Goal: Task Accomplishment & Management: Manage account settings

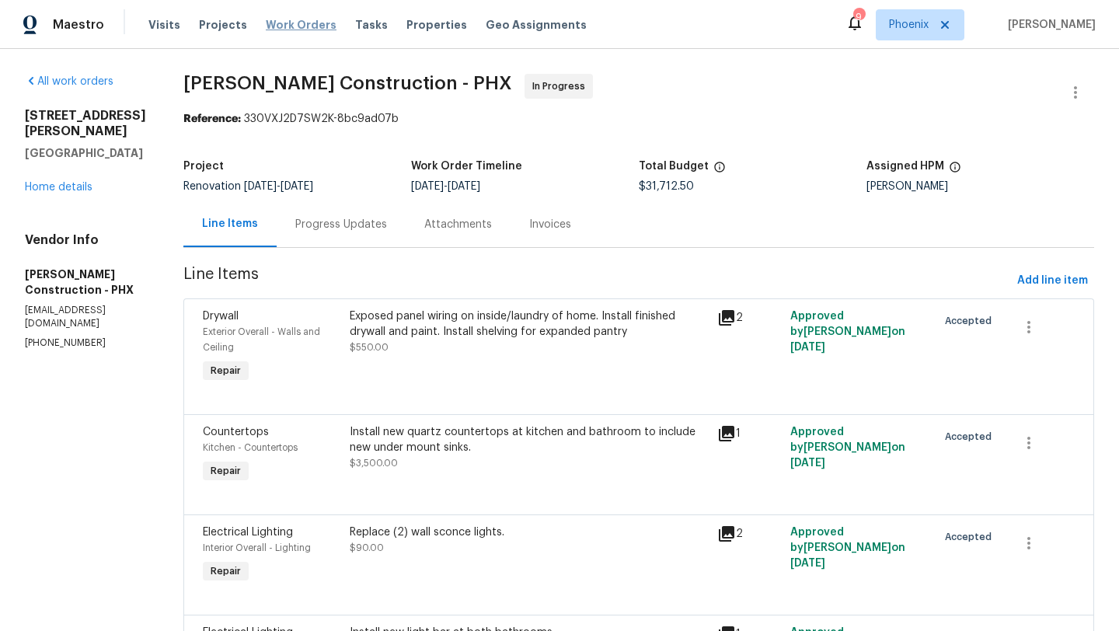
click at [286, 25] on span "Work Orders" at bounding box center [301, 25] width 71 height 16
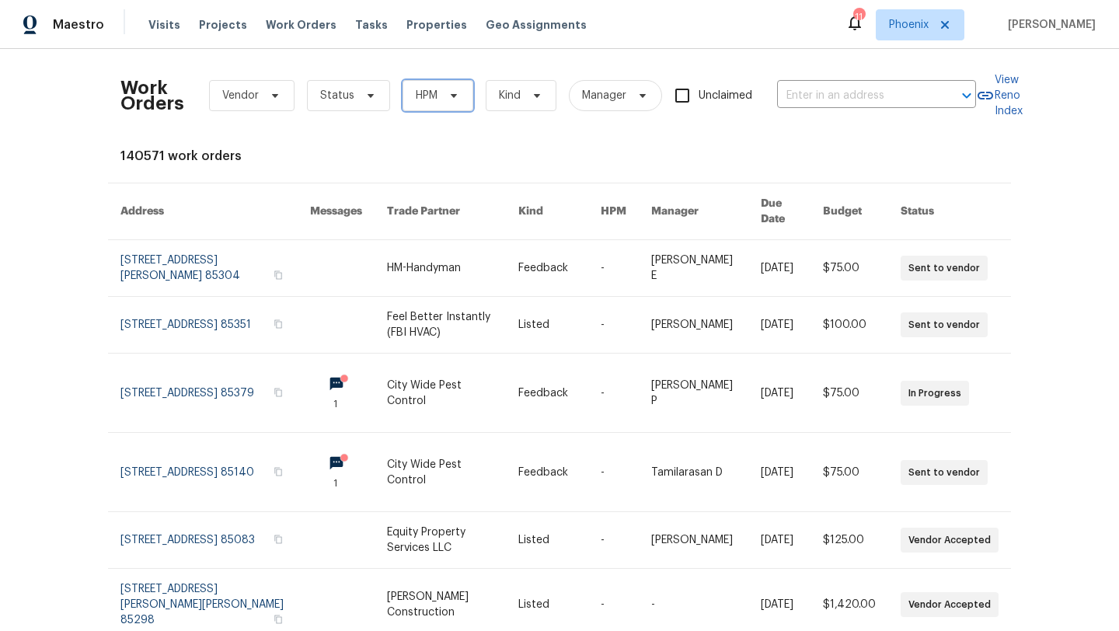
click at [438, 108] on span "HPM" at bounding box center [438, 95] width 71 height 31
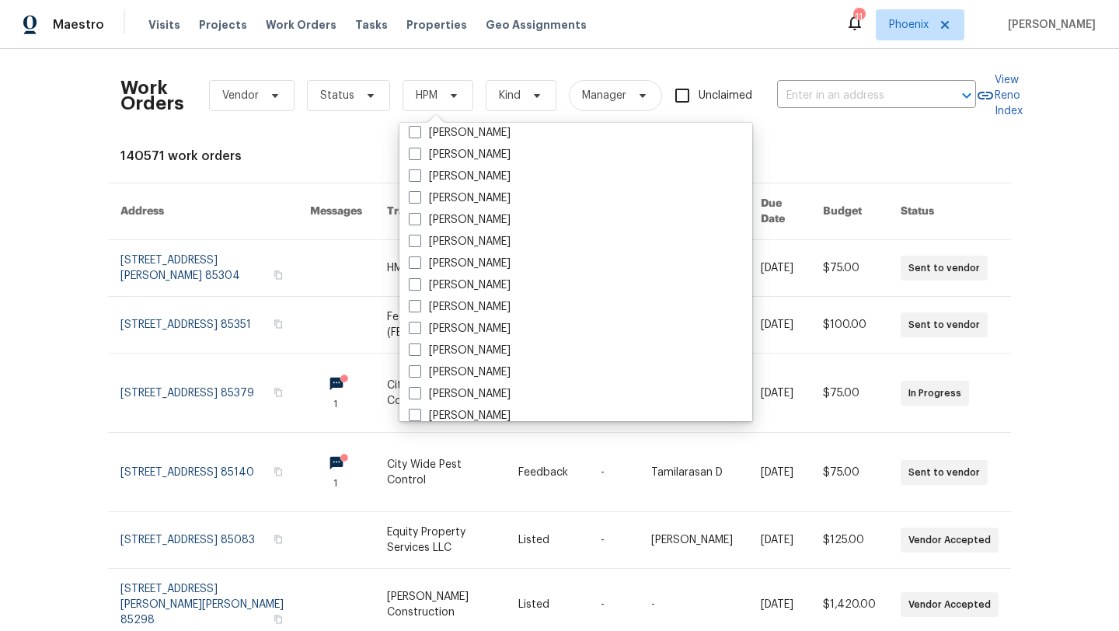
scroll to position [933, 0]
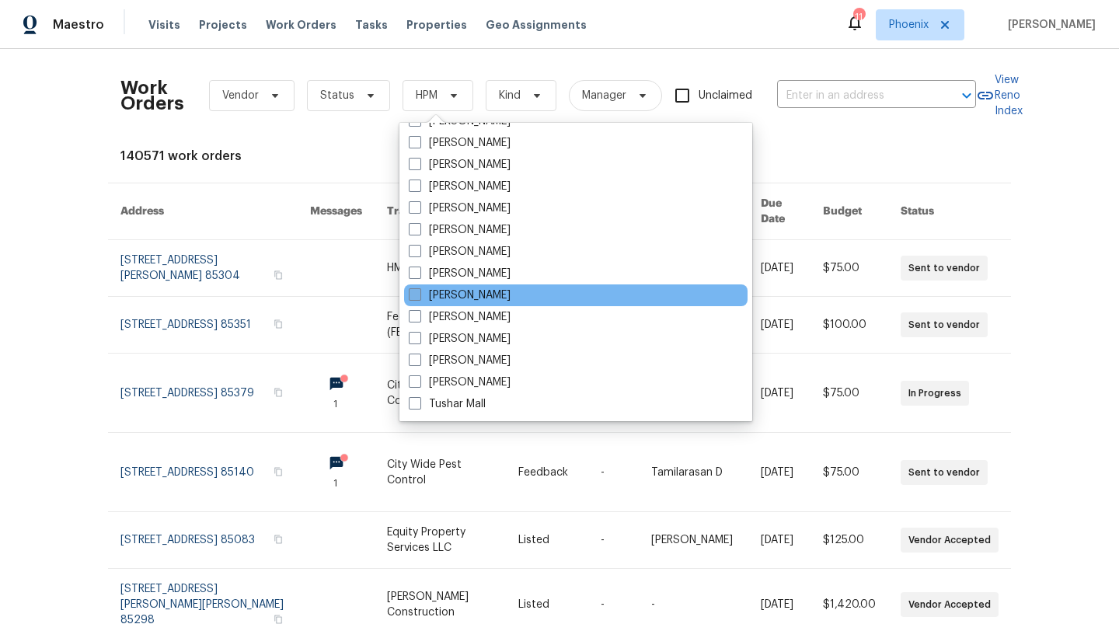
click at [423, 293] on label "[PERSON_NAME]" at bounding box center [460, 296] width 102 height 16
click at [419, 293] on input "[PERSON_NAME]" at bounding box center [414, 293] width 10 height 10
checkbox input "true"
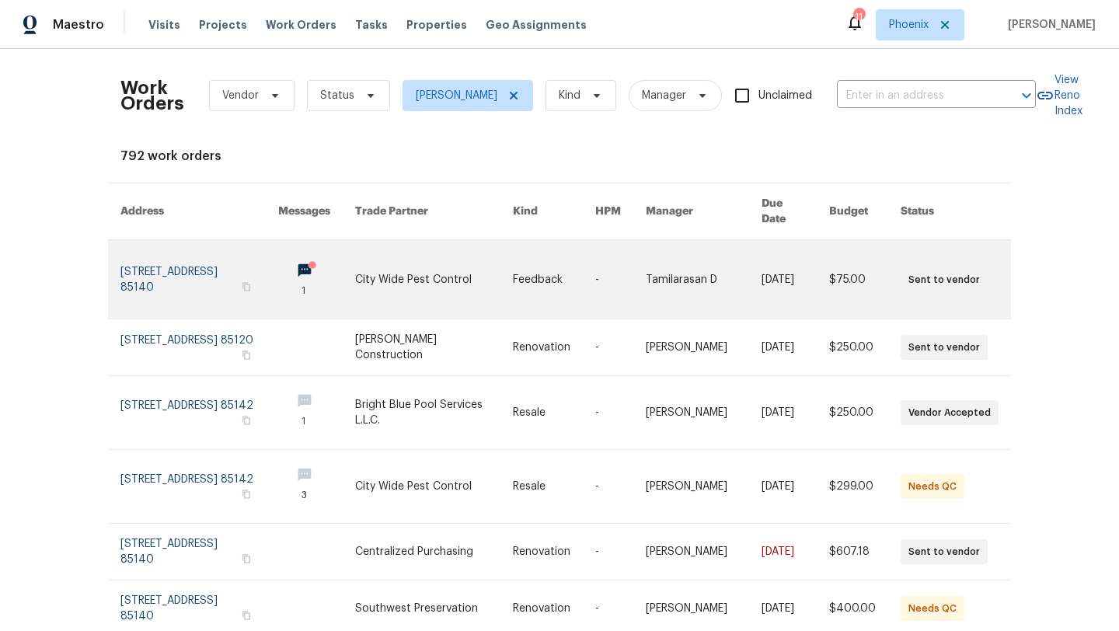
click at [201, 259] on link at bounding box center [199, 279] width 158 height 79
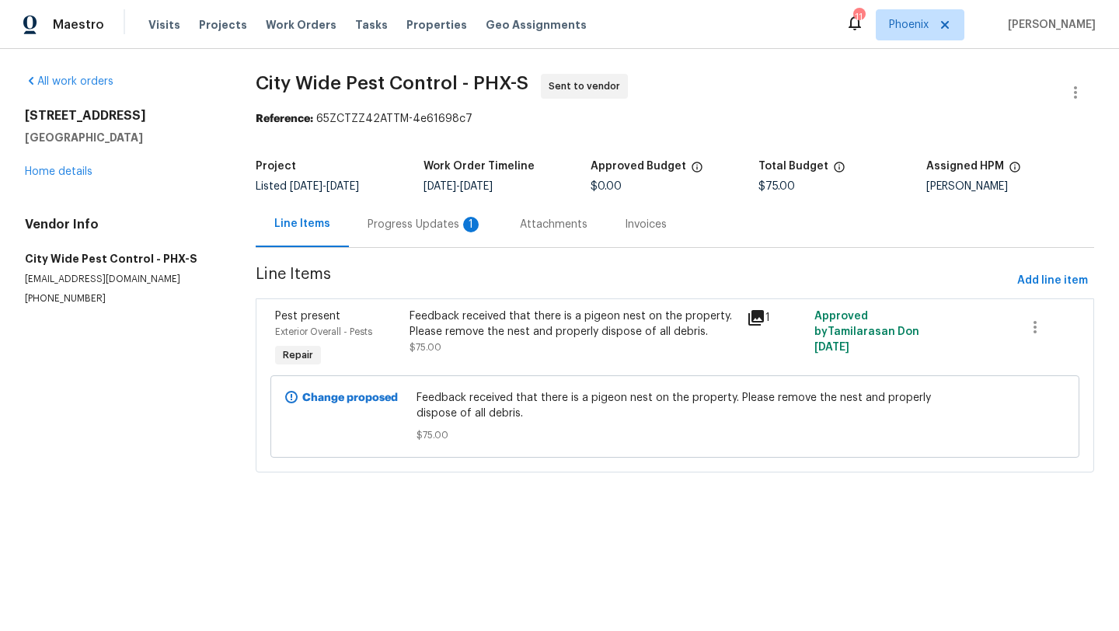
click at [411, 227] on div "Progress Updates 1" at bounding box center [425, 225] width 115 height 16
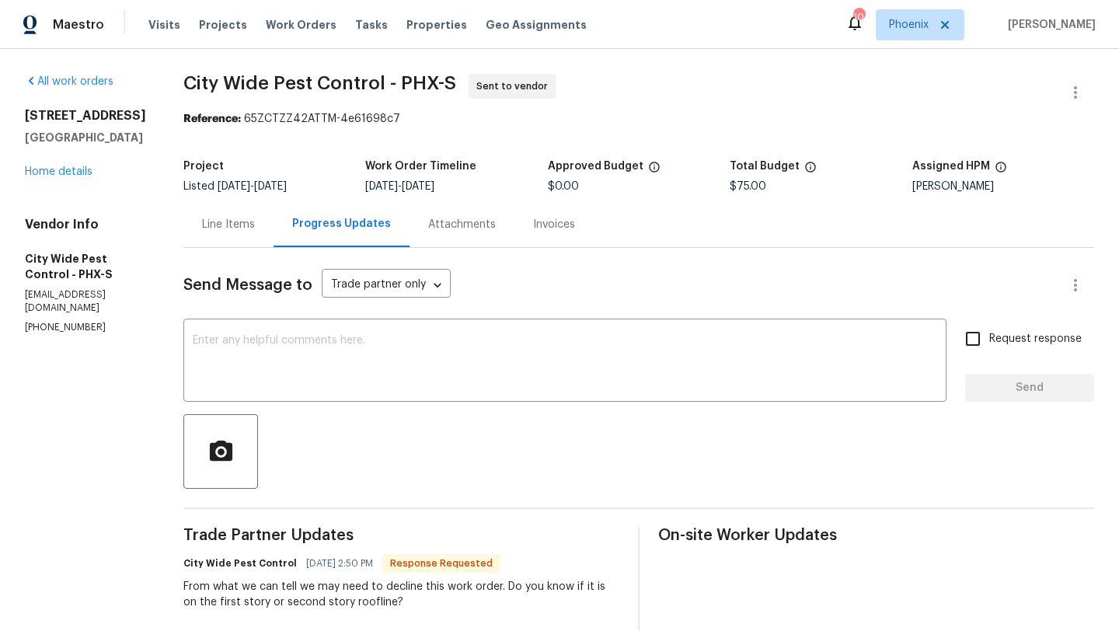
click at [240, 226] on div "Line Items" at bounding box center [228, 225] width 53 height 16
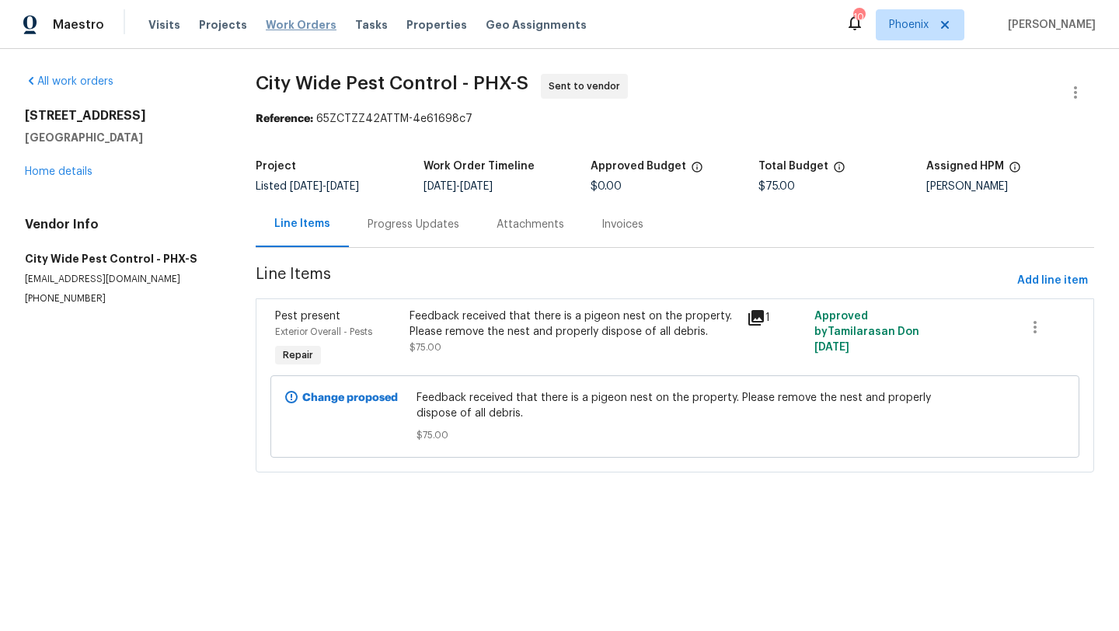
click at [297, 21] on span "Work Orders" at bounding box center [301, 25] width 71 height 16
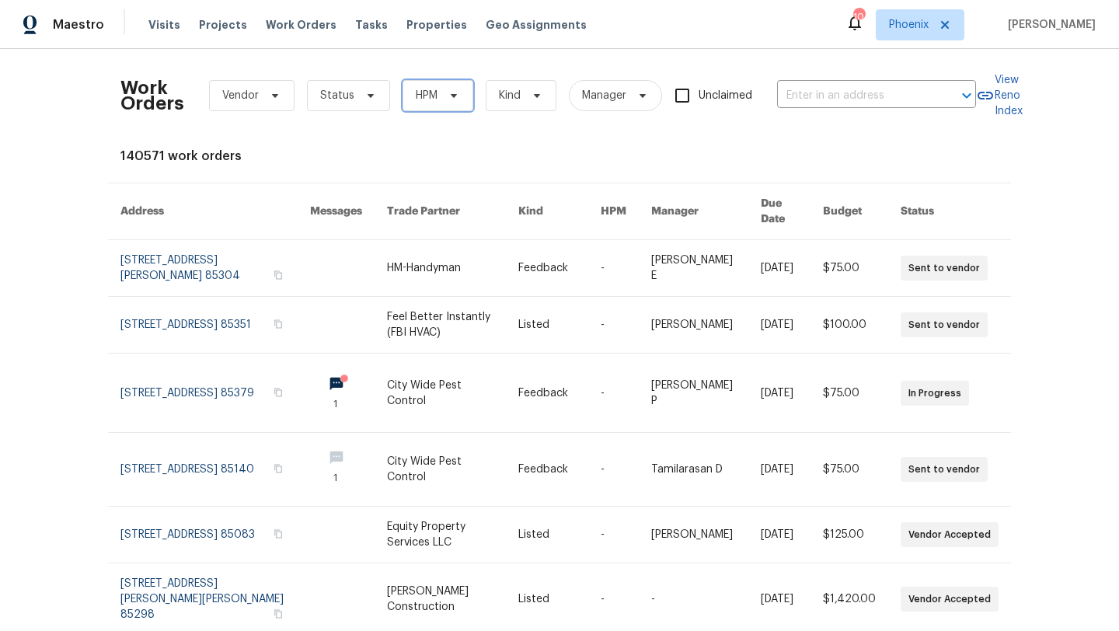
click at [416, 98] on span "HPM" at bounding box center [427, 96] width 22 height 16
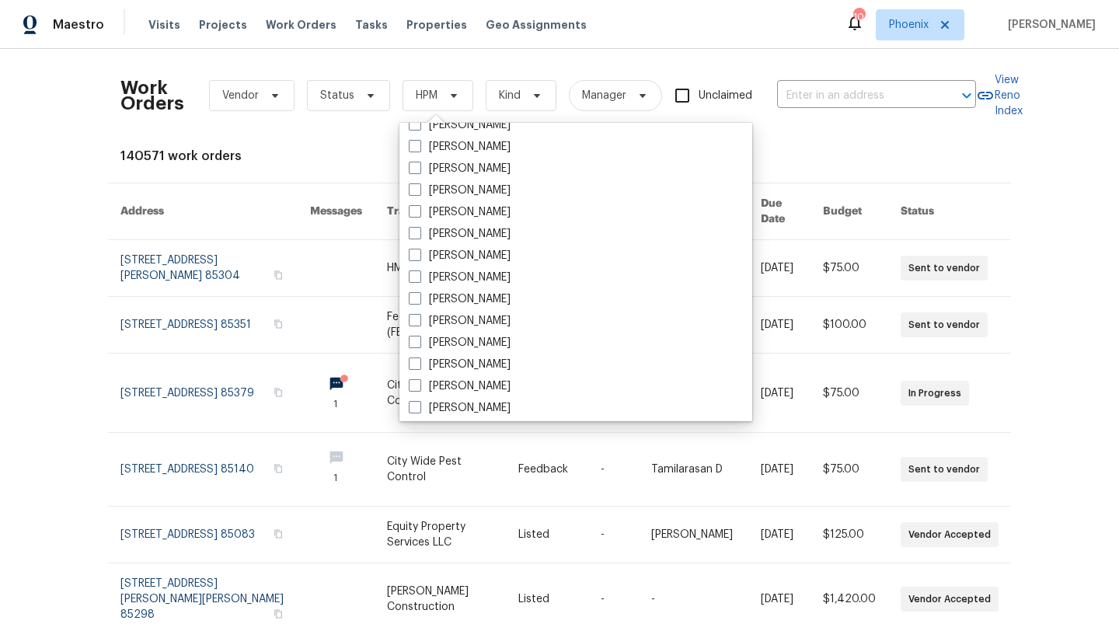
scroll to position [933, 0]
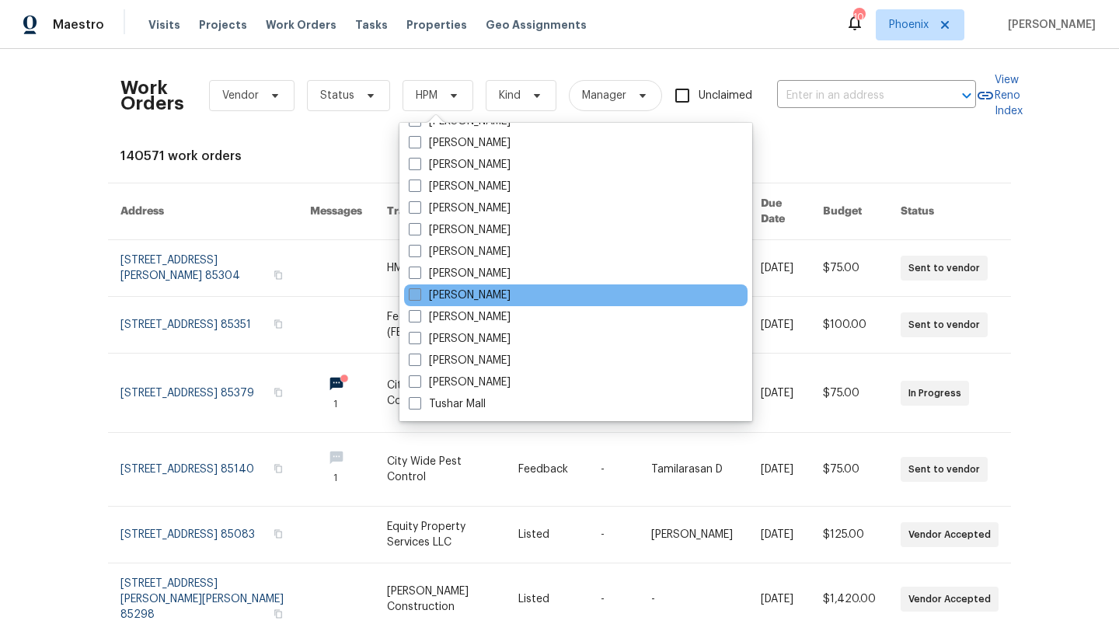
click at [415, 295] on span at bounding box center [415, 294] width 12 height 12
click at [415, 295] on input "[PERSON_NAME]" at bounding box center [414, 293] width 10 height 10
checkbox input "true"
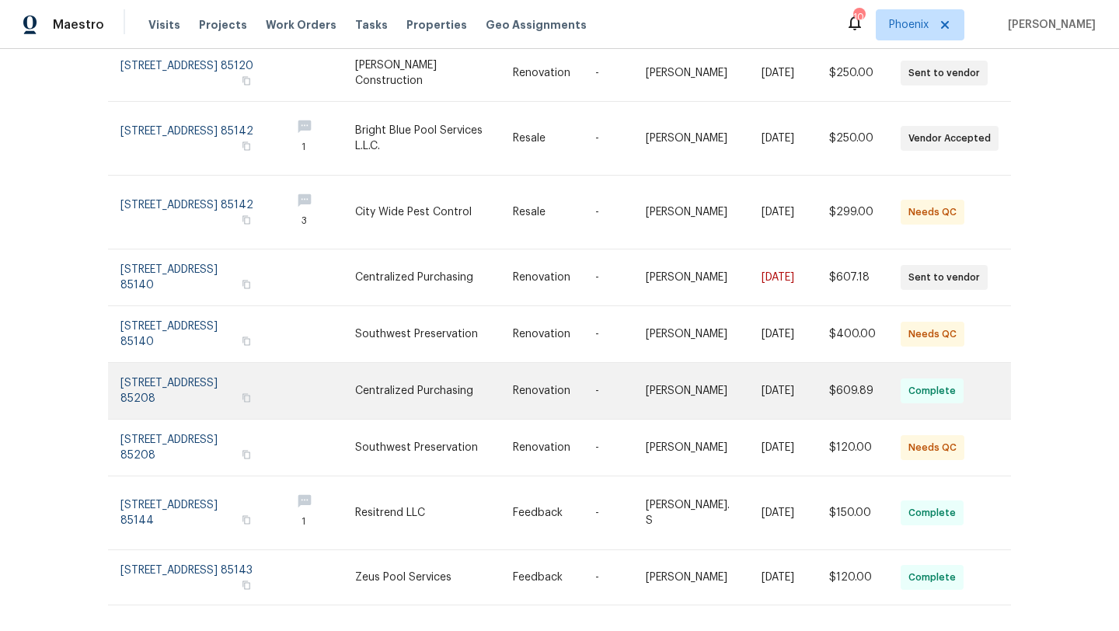
scroll to position [281, 0]
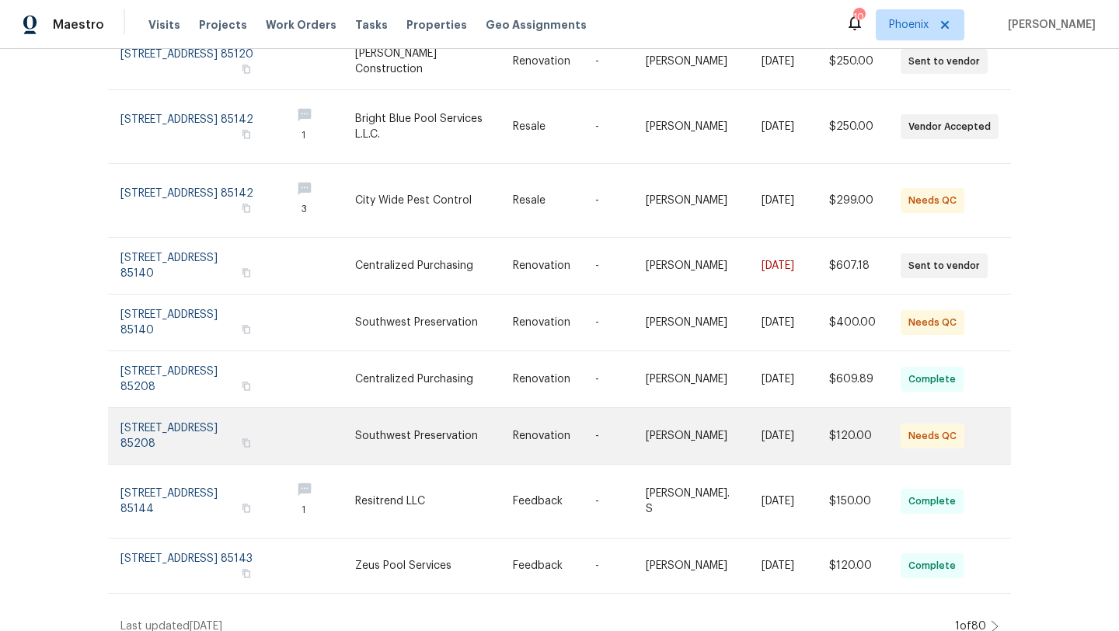
click at [169, 408] on link at bounding box center [199, 436] width 158 height 56
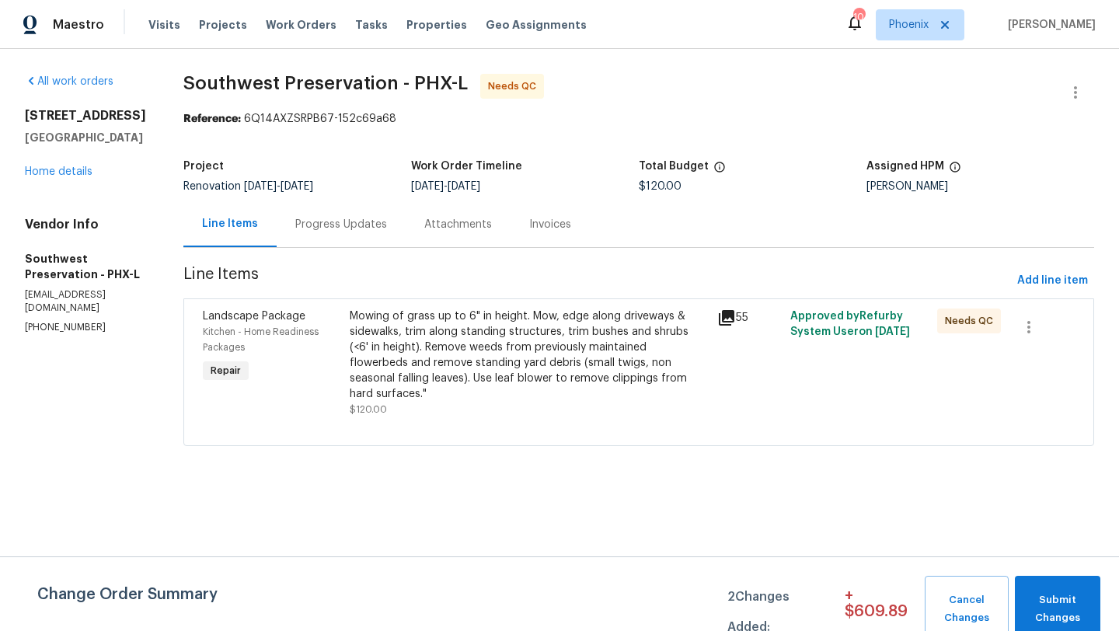
click at [516, 386] on div "Mowing of grass up to 6" in height. Mow, edge along driveways & sidewalks, trim…" at bounding box center [529, 355] width 358 height 93
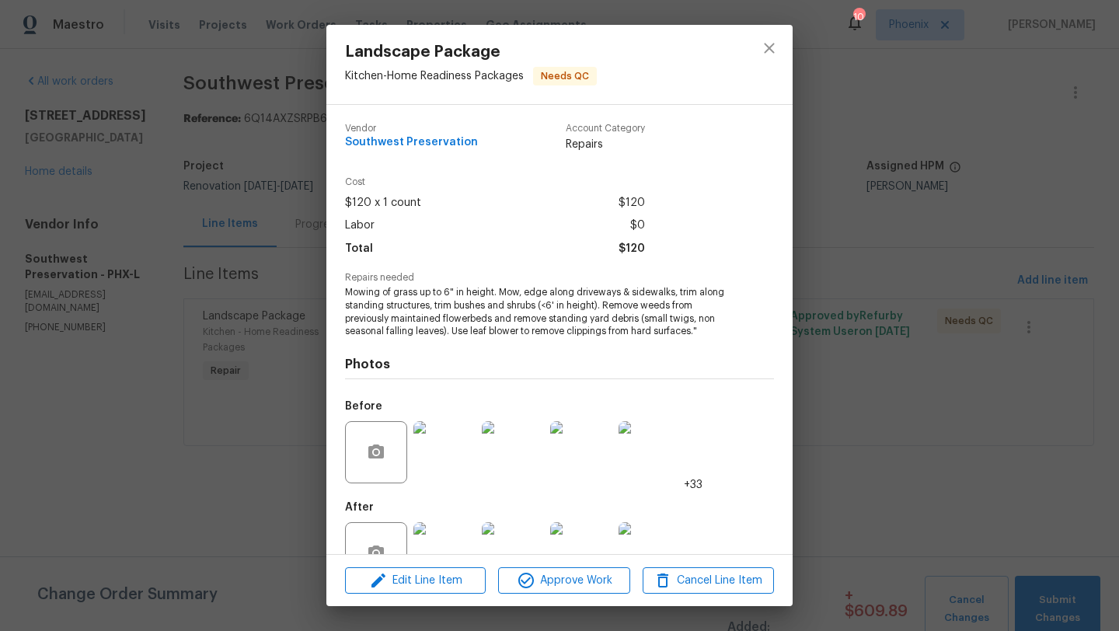
scroll to position [47, 0]
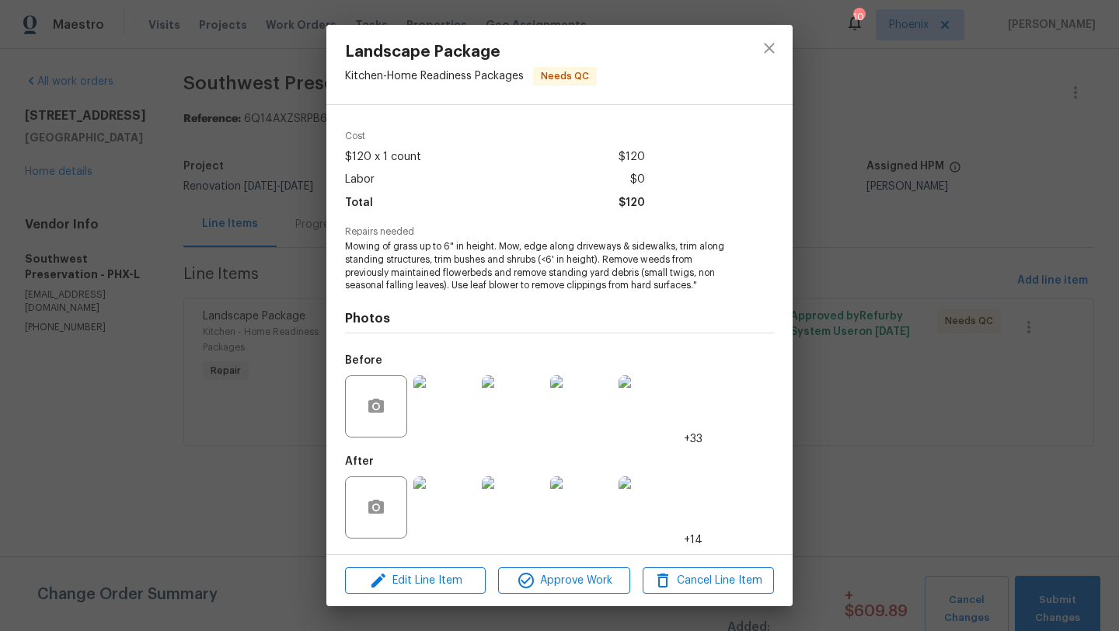
click at [463, 497] on img at bounding box center [445, 508] width 62 height 62
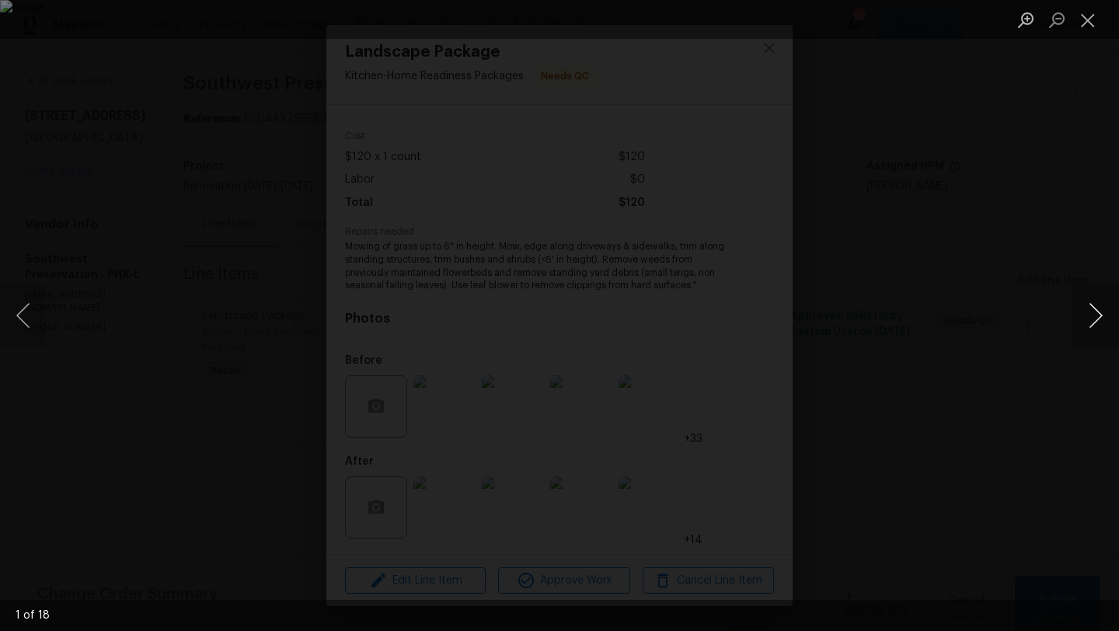
click at [1094, 319] on button "Next image" at bounding box center [1096, 316] width 47 height 62
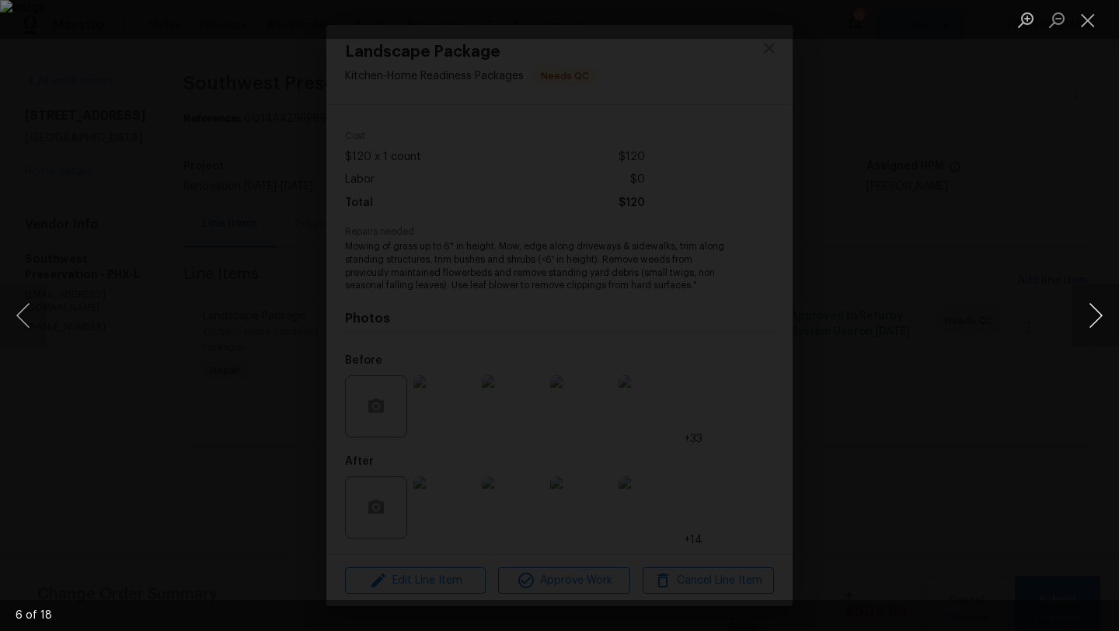
click at [1094, 319] on button "Next image" at bounding box center [1096, 316] width 47 height 62
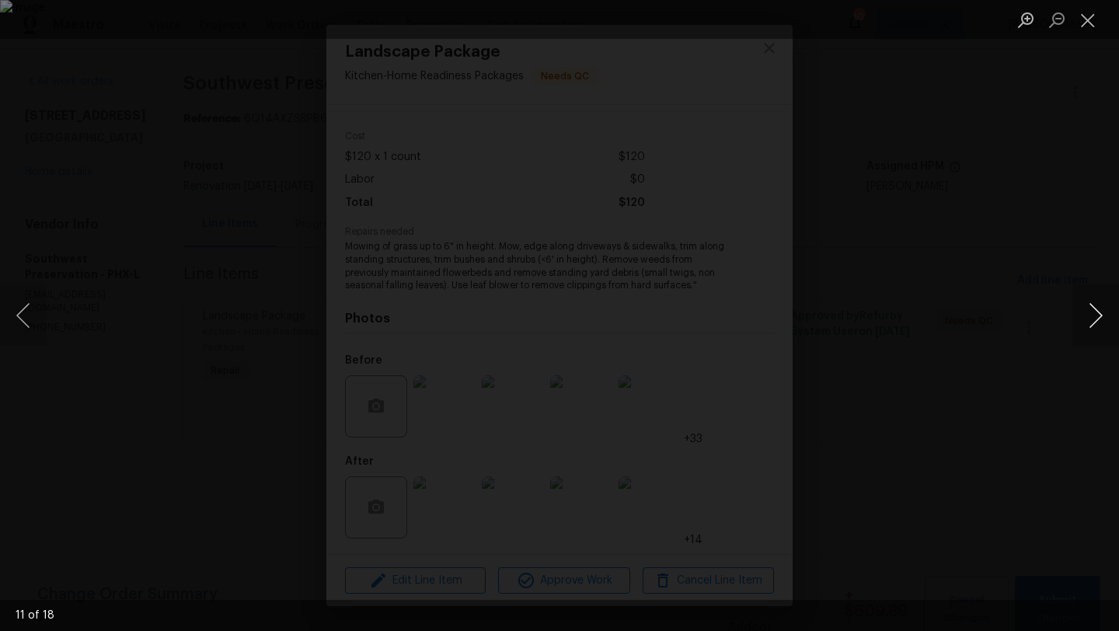
click at [1094, 319] on button "Next image" at bounding box center [1096, 316] width 47 height 62
click at [1089, 15] on button "Close lightbox" at bounding box center [1088, 19] width 31 height 27
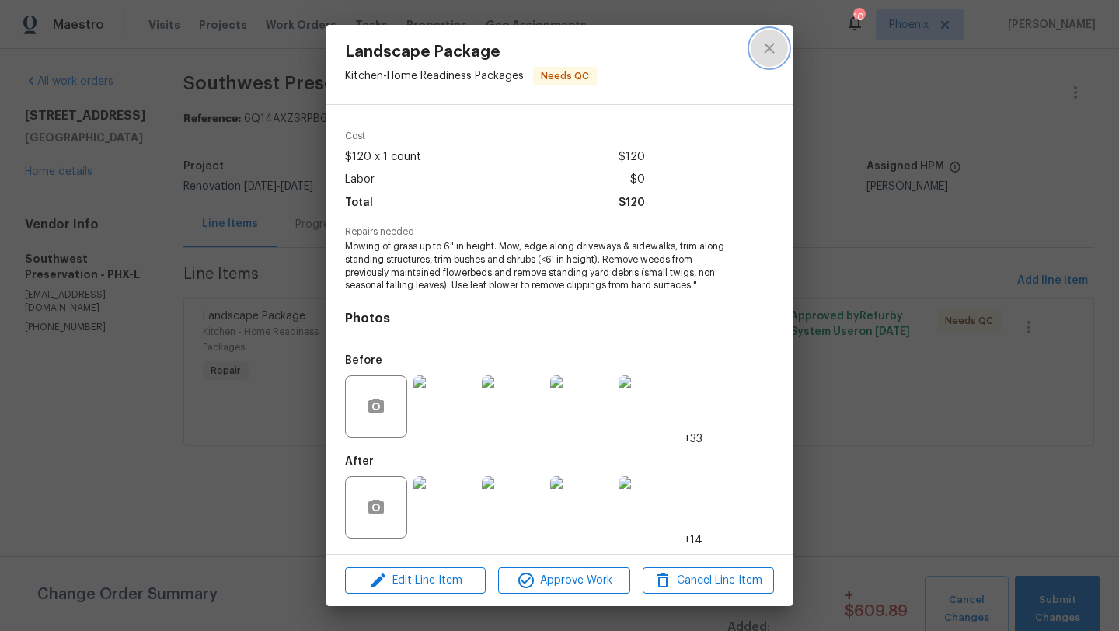
click at [772, 47] on icon "close" at bounding box center [769, 48] width 19 height 19
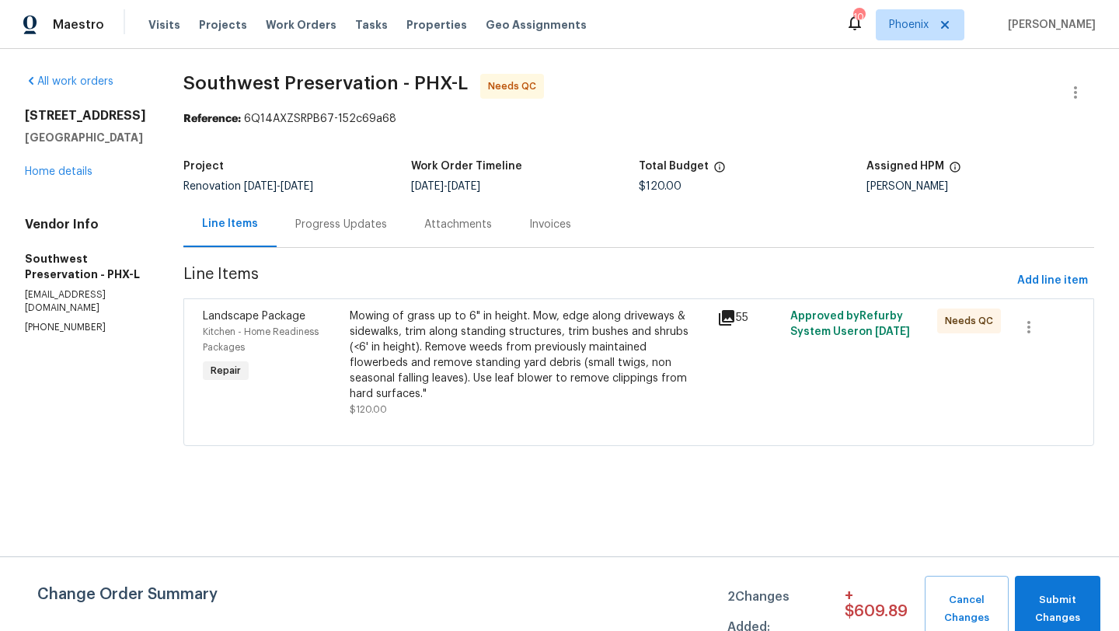
click at [309, 229] on div "Progress Updates" at bounding box center [341, 225] width 92 height 16
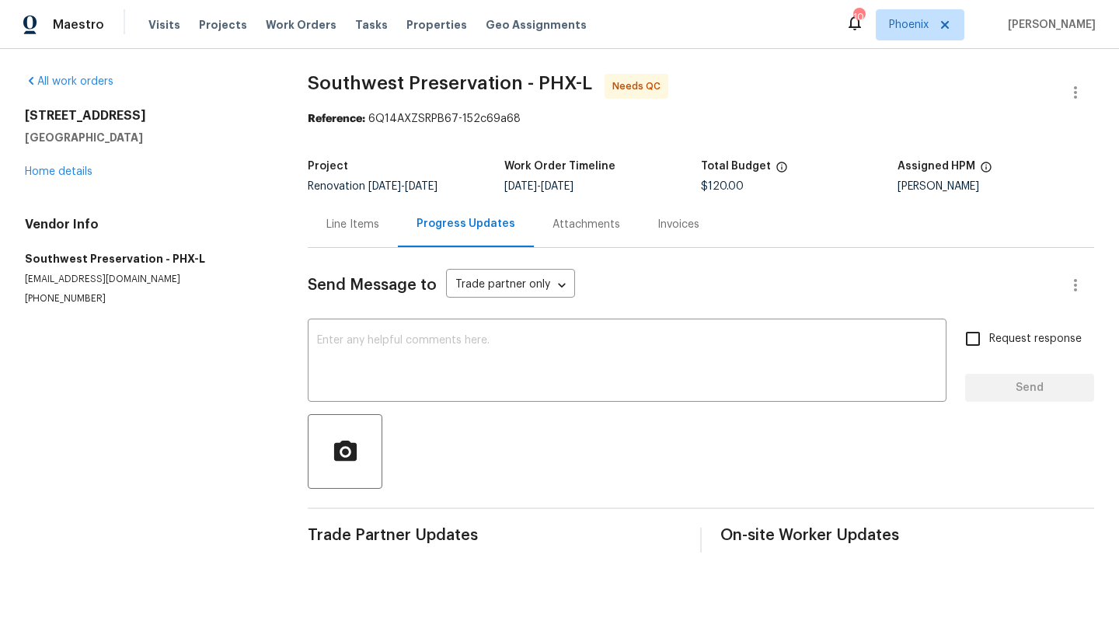
click at [351, 227] on div "Line Items" at bounding box center [353, 225] width 53 height 16
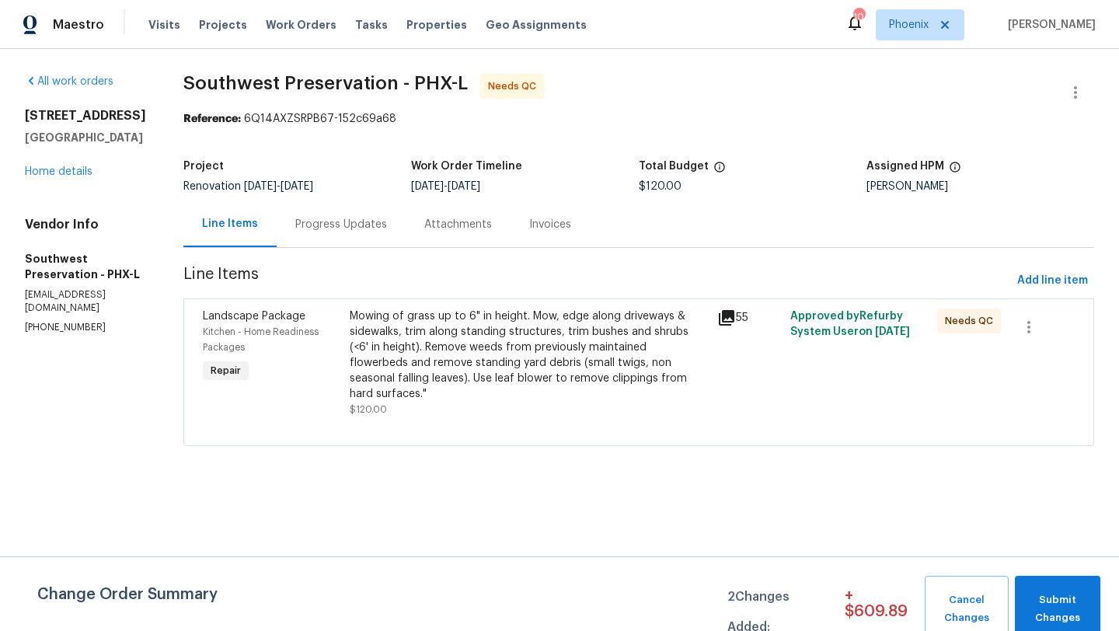
click at [508, 372] on div "Mowing of grass up to 6" in height. Mow, edge along driveways & sidewalks, trim…" at bounding box center [529, 355] width 358 height 93
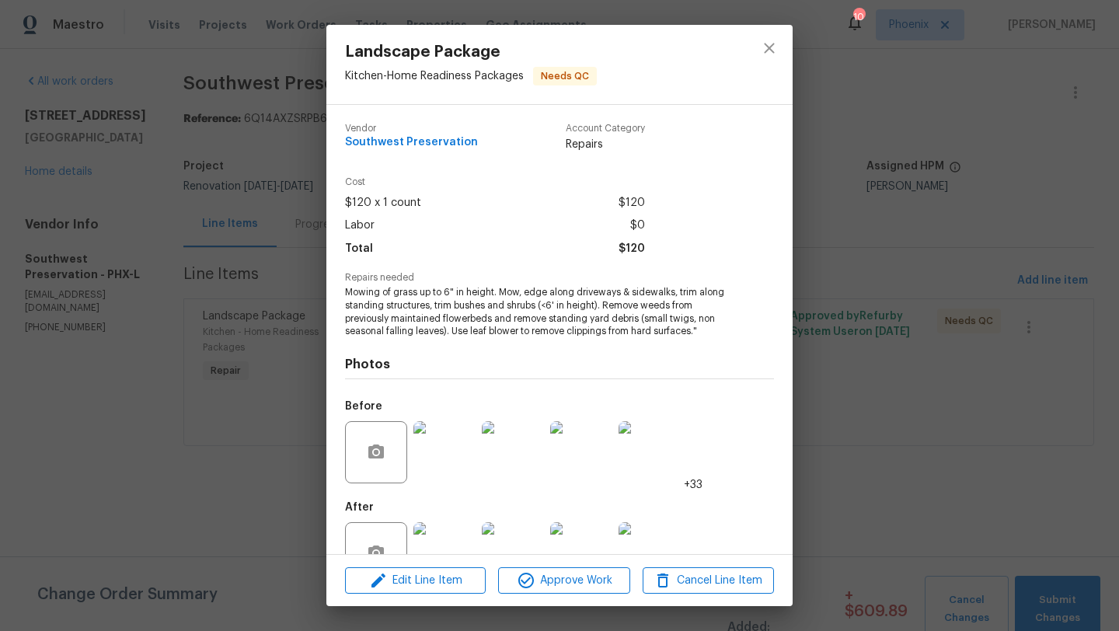
scroll to position [47, 0]
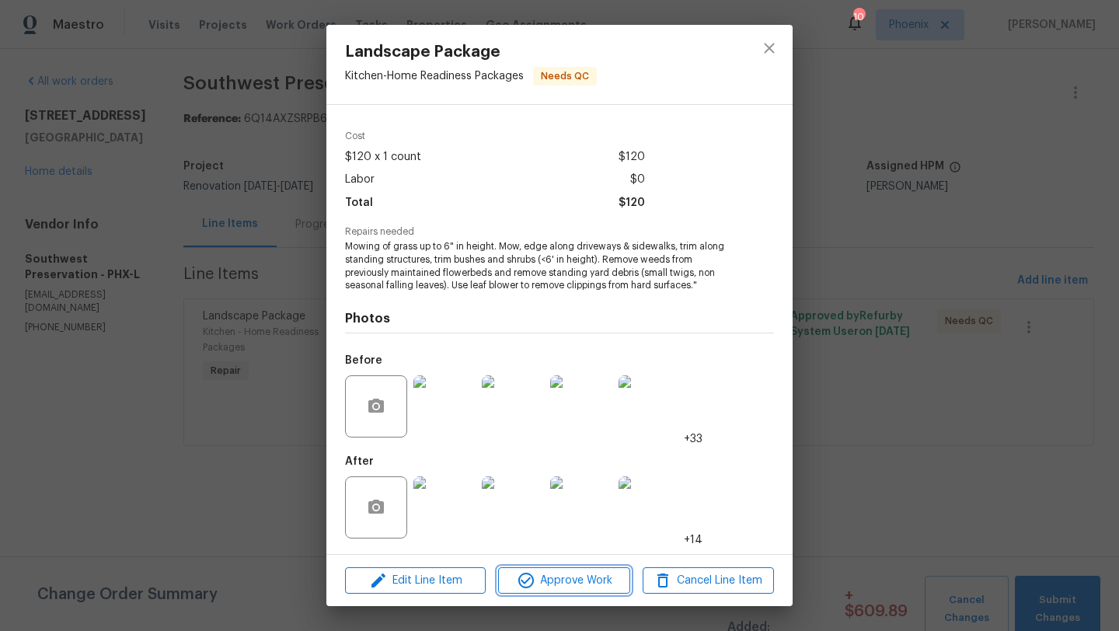
click at [562, 581] on span "Approve Work" at bounding box center [564, 580] width 122 height 19
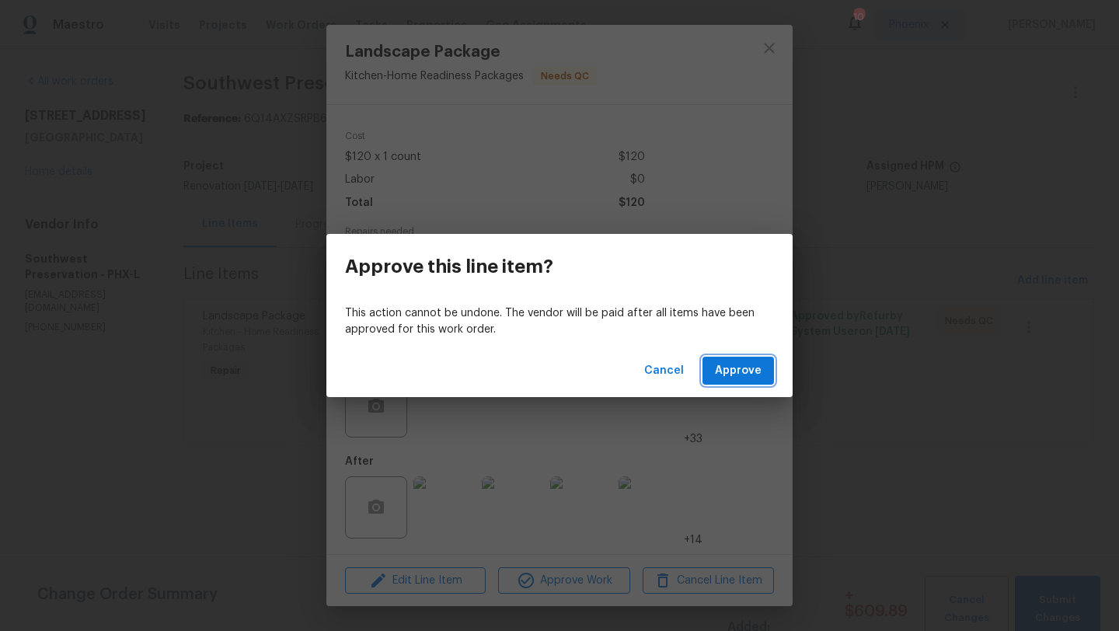
click at [748, 364] on span "Approve" at bounding box center [738, 370] width 47 height 19
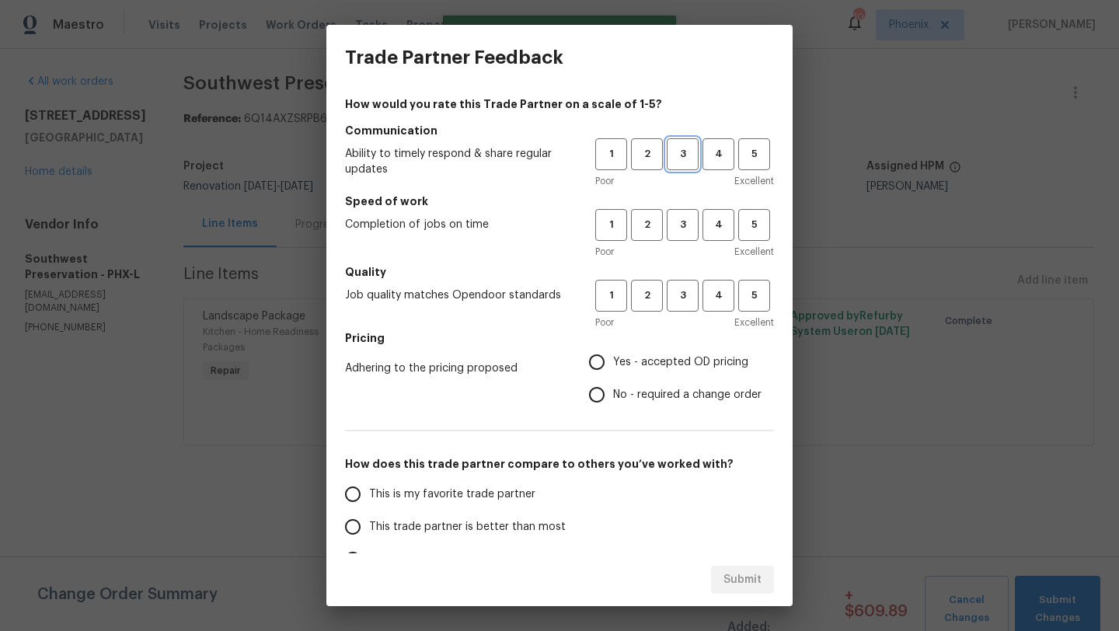
click at [676, 157] on span "3" at bounding box center [683, 154] width 29 height 18
click at [679, 204] on h5 "Speed of work" at bounding box center [559, 202] width 429 height 16
click at [679, 222] on span "3" at bounding box center [683, 225] width 29 height 18
click at [679, 292] on span "3" at bounding box center [683, 296] width 29 height 18
click at [593, 365] on input "Yes - accepted OD pricing" at bounding box center [597, 362] width 33 height 33
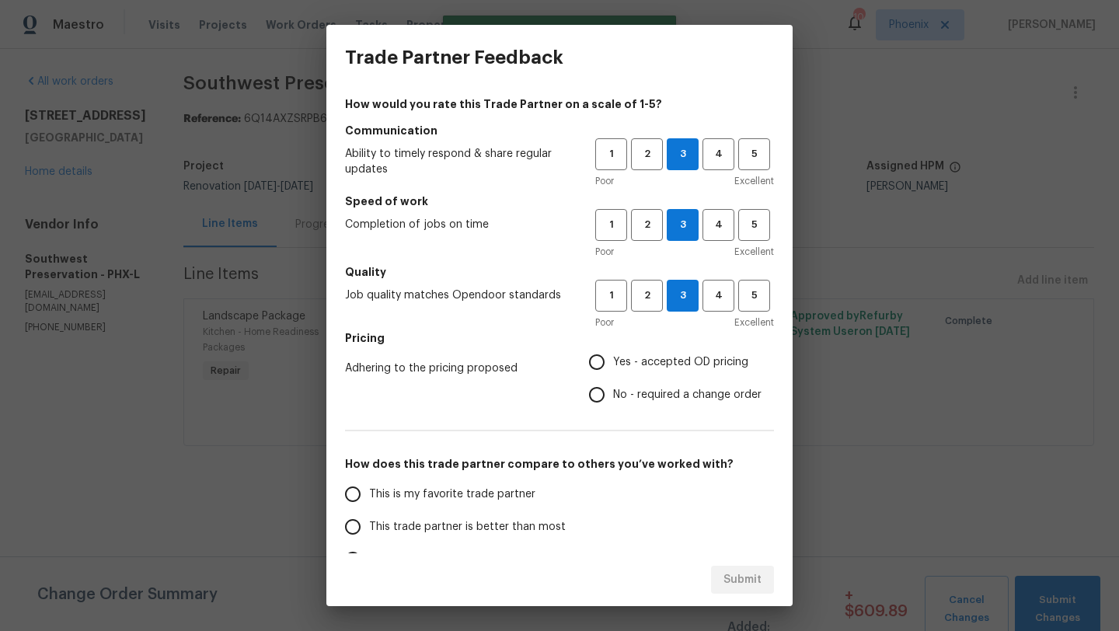
radio input "true"
click at [355, 528] on input "This trade partner is better than most" at bounding box center [353, 527] width 33 height 33
click at [739, 572] on span "Submit" at bounding box center [743, 580] width 38 height 19
radio input "true"
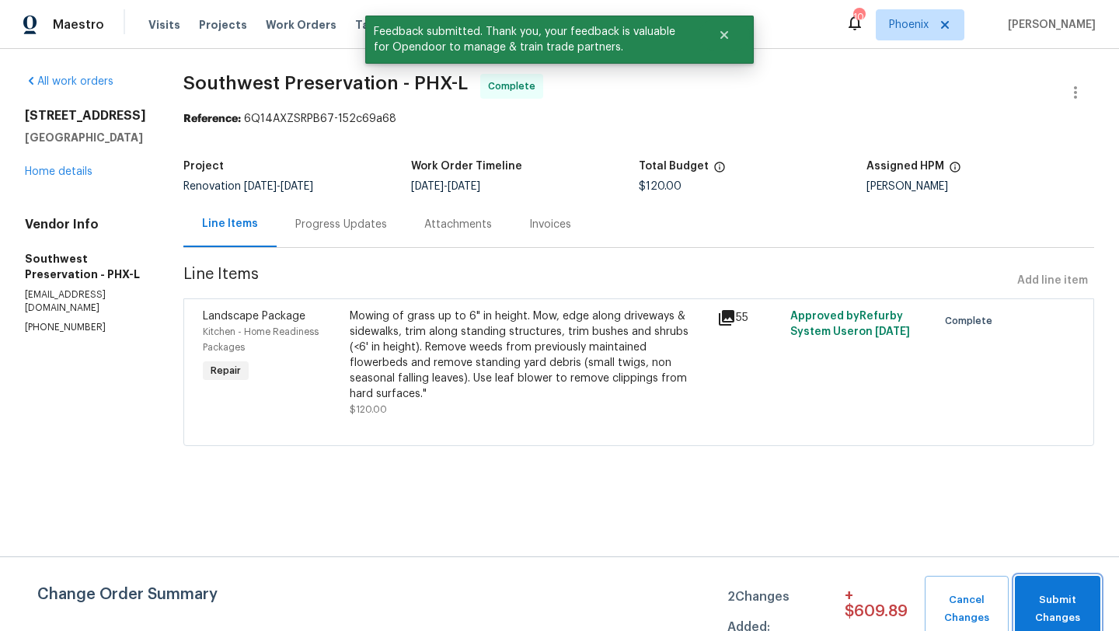
click at [1049, 595] on span "Submit Changes" at bounding box center [1058, 610] width 70 height 36
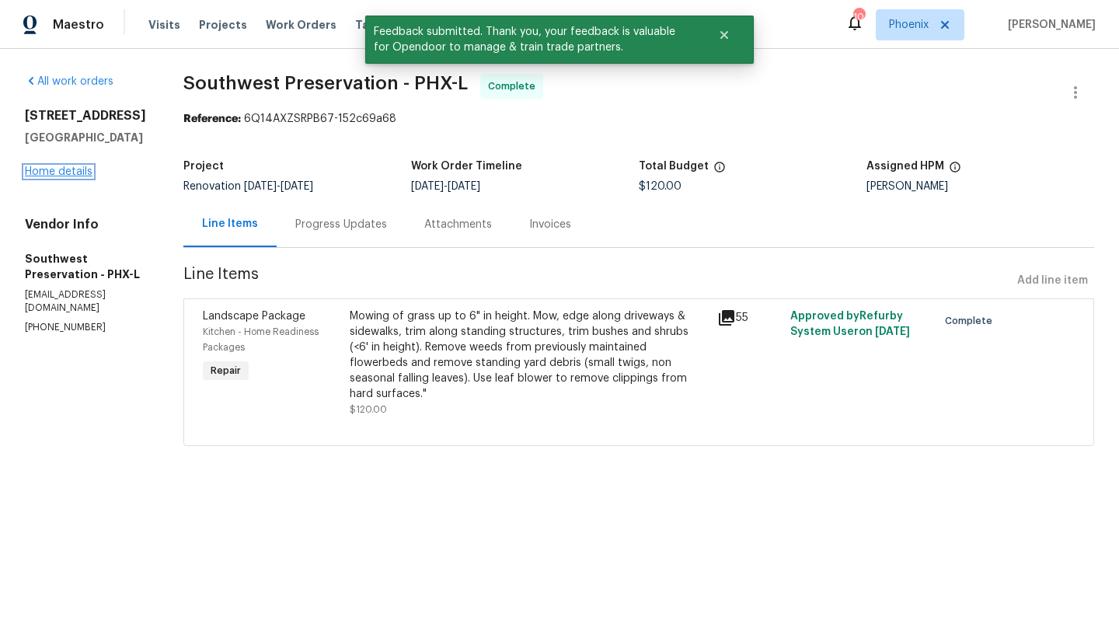
click at [75, 177] on link "Home details" at bounding box center [59, 171] width 68 height 11
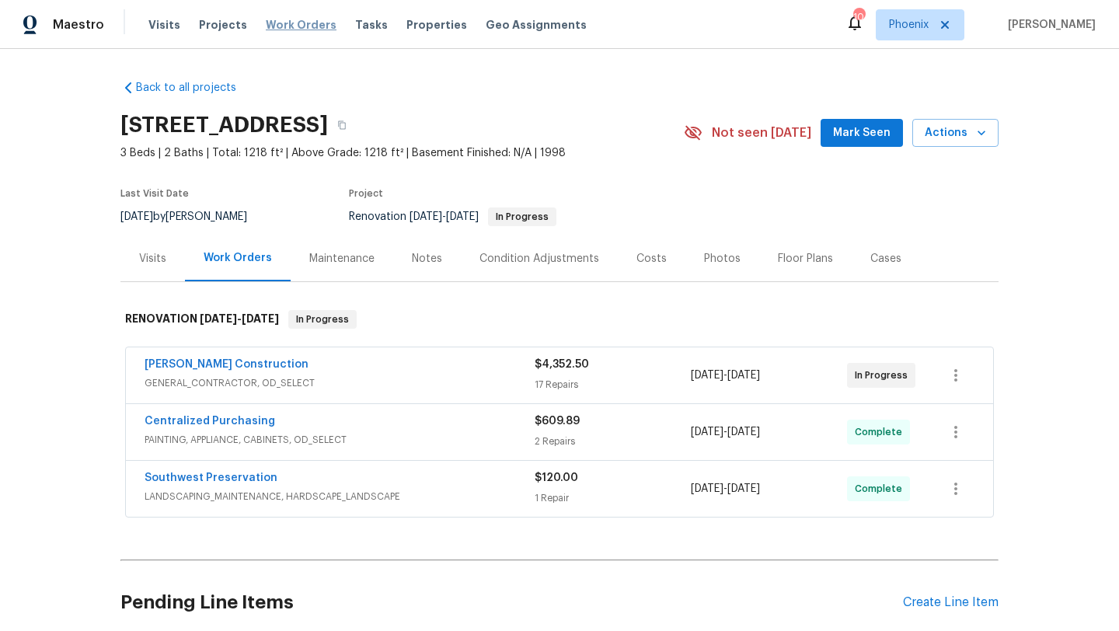
click at [310, 30] on span "Work Orders" at bounding box center [301, 25] width 71 height 16
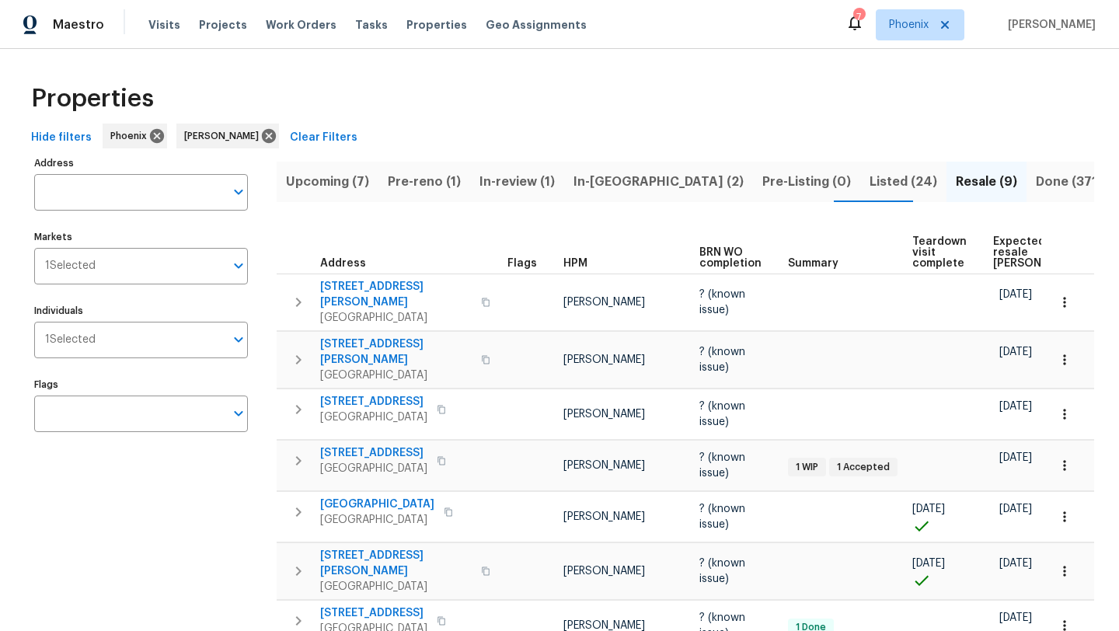
scroll to position [0, 95]
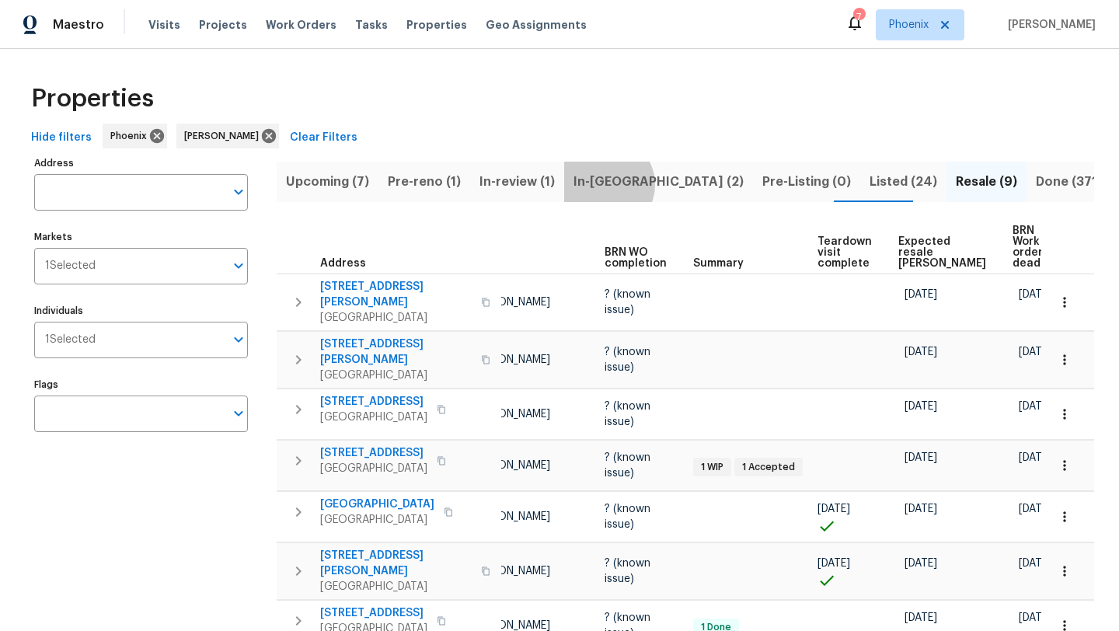
click at [603, 184] on span "In-reno (2)" at bounding box center [659, 182] width 170 height 22
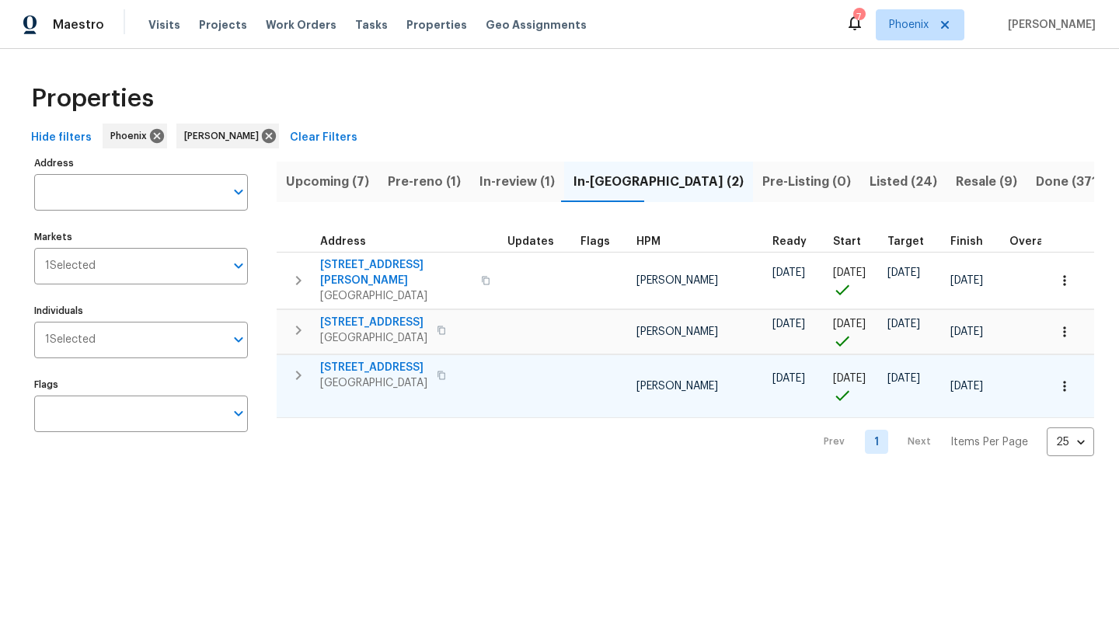
click at [374, 360] on span "1295 E Leaf Rd" at bounding box center [373, 368] width 107 height 16
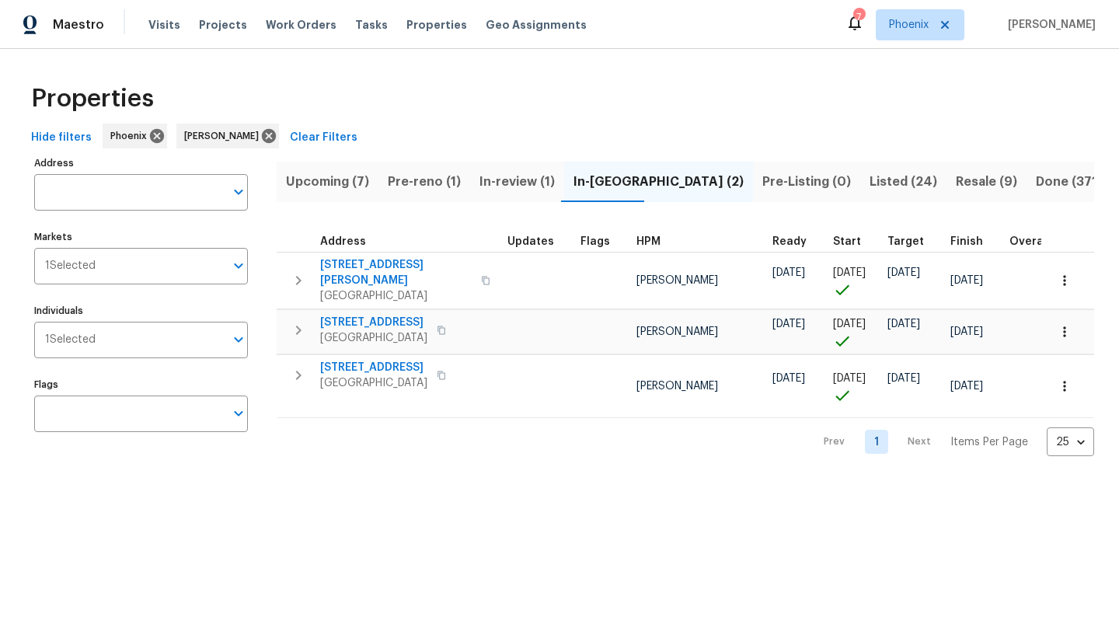
click at [431, 183] on span "Pre-reno (1)" at bounding box center [424, 182] width 73 height 22
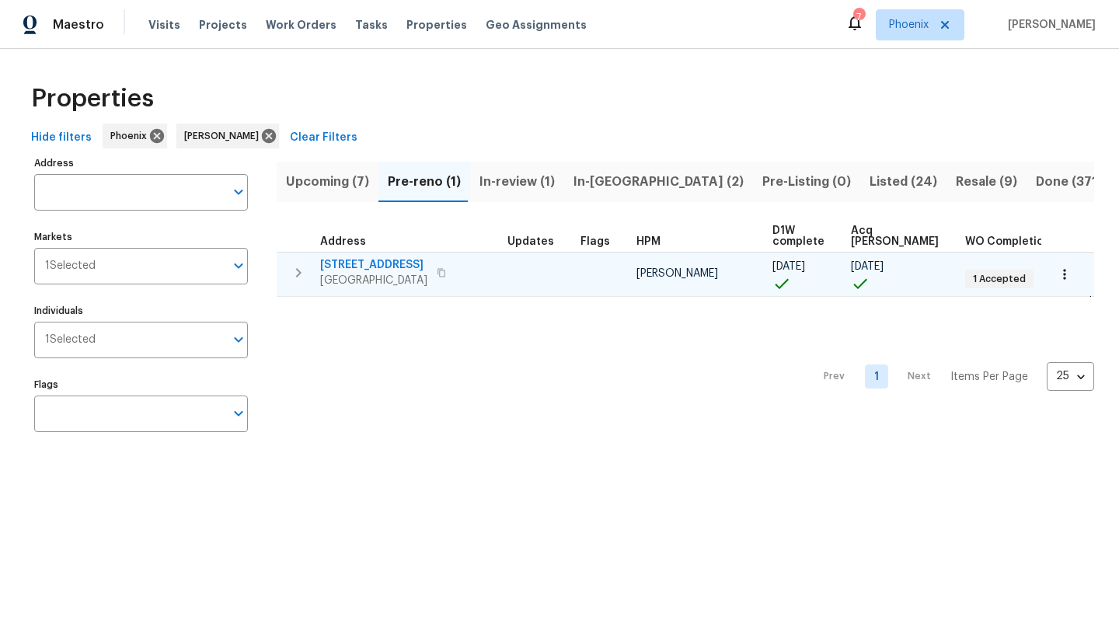
click at [309, 272] on button "button" at bounding box center [298, 272] width 31 height 31
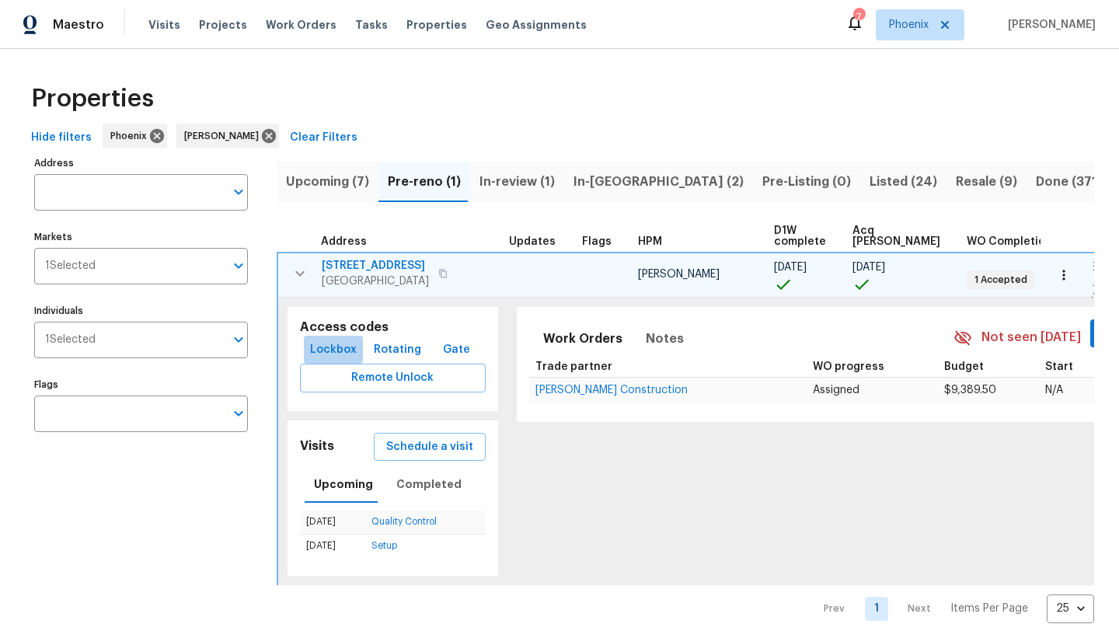
click at [333, 344] on span "Lockbox" at bounding box center [333, 349] width 47 height 19
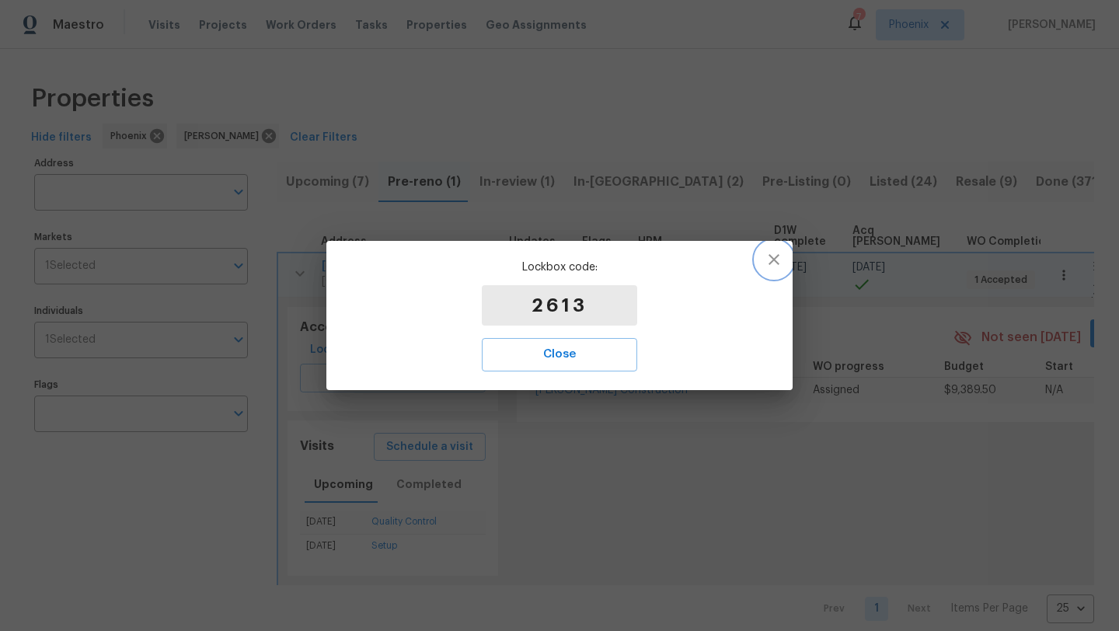
click at [770, 257] on icon "button" at bounding box center [774, 259] width 11 height 11
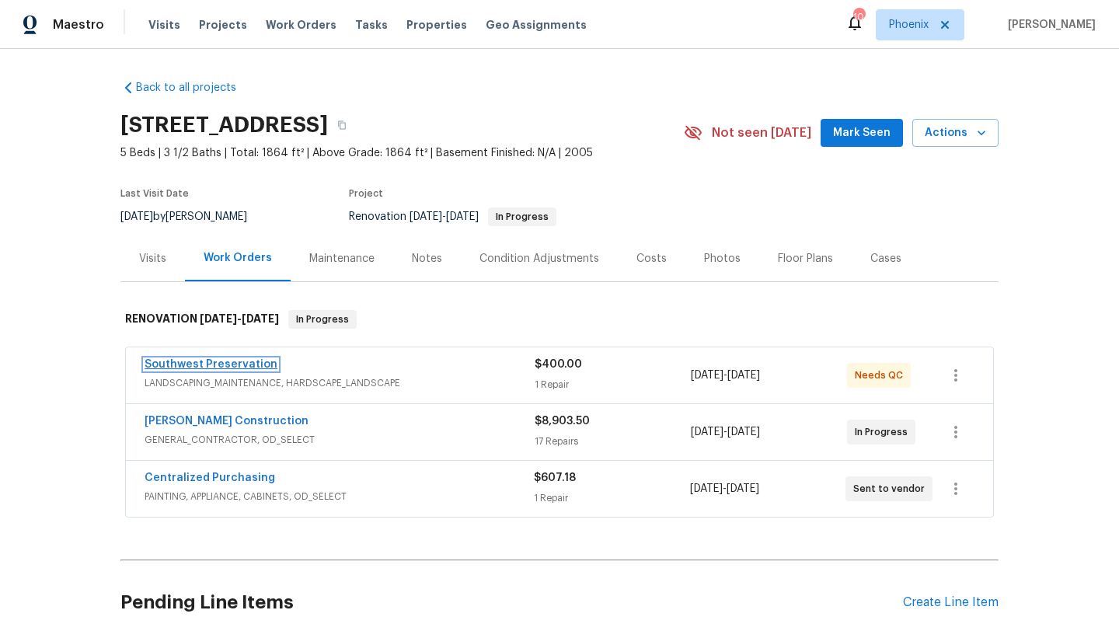
click at [220, 366] on link "Southwest Preservation" at bounding box center [211, 364] width 133 height 11
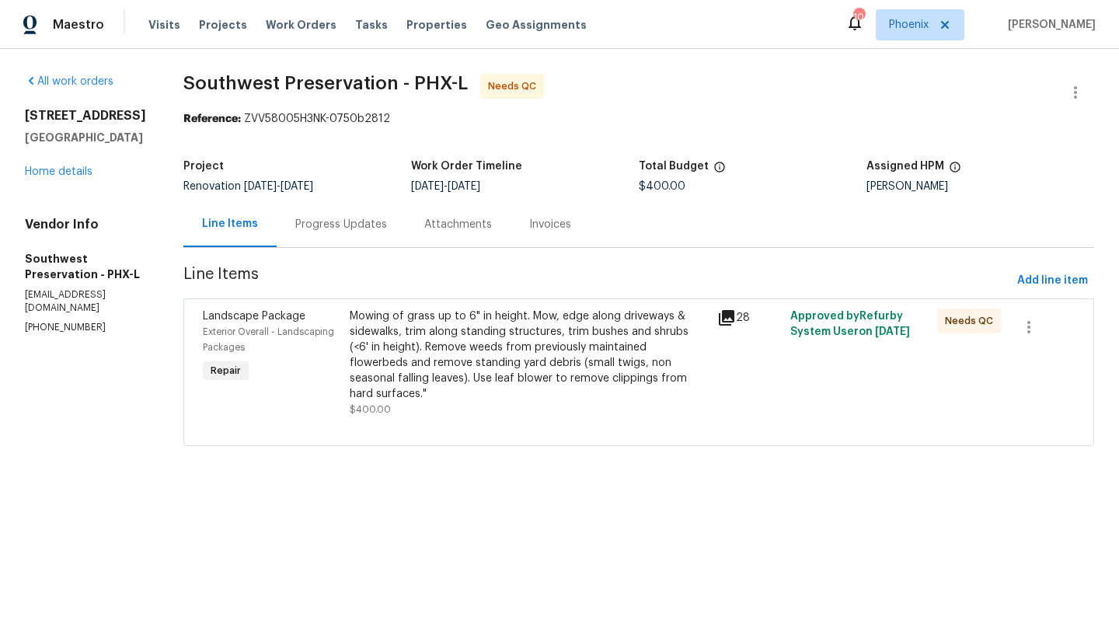
click at [449, 360] on div "Mowing of grass up to 6" in height. Mow, edge along driveways & sidewalks, trim…" at bounding box center [529, 355] width 358 height 93
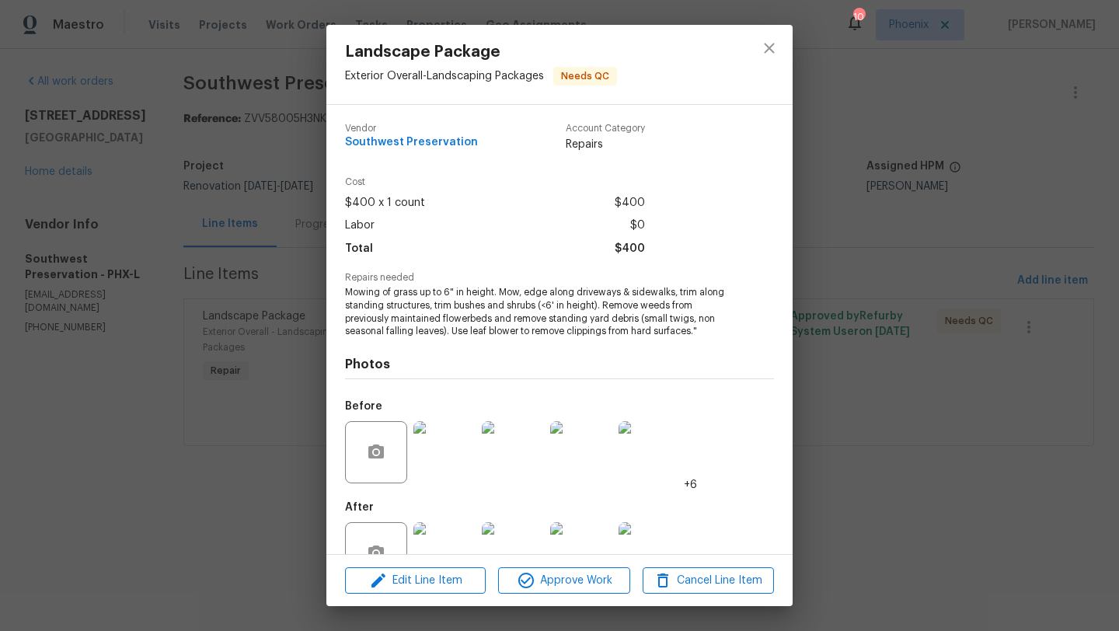
click at [465, 550] on img at bounding box center [445, 553] width 62 height 62
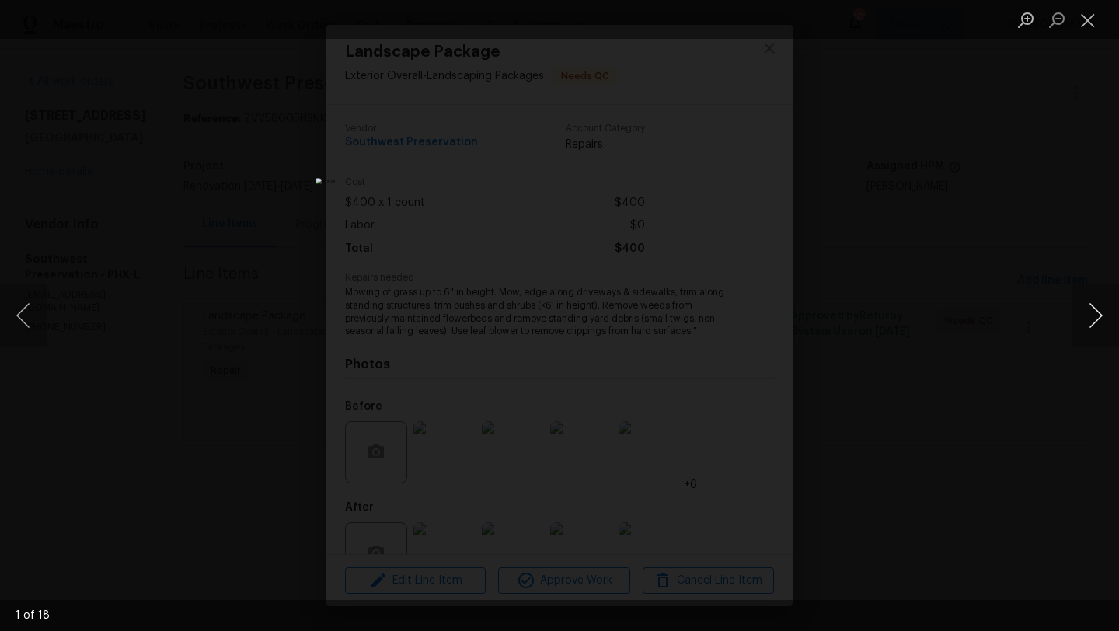
click at [1100, 317] on button "Next image" at bounding box center [1096, 316] width 47 height 62
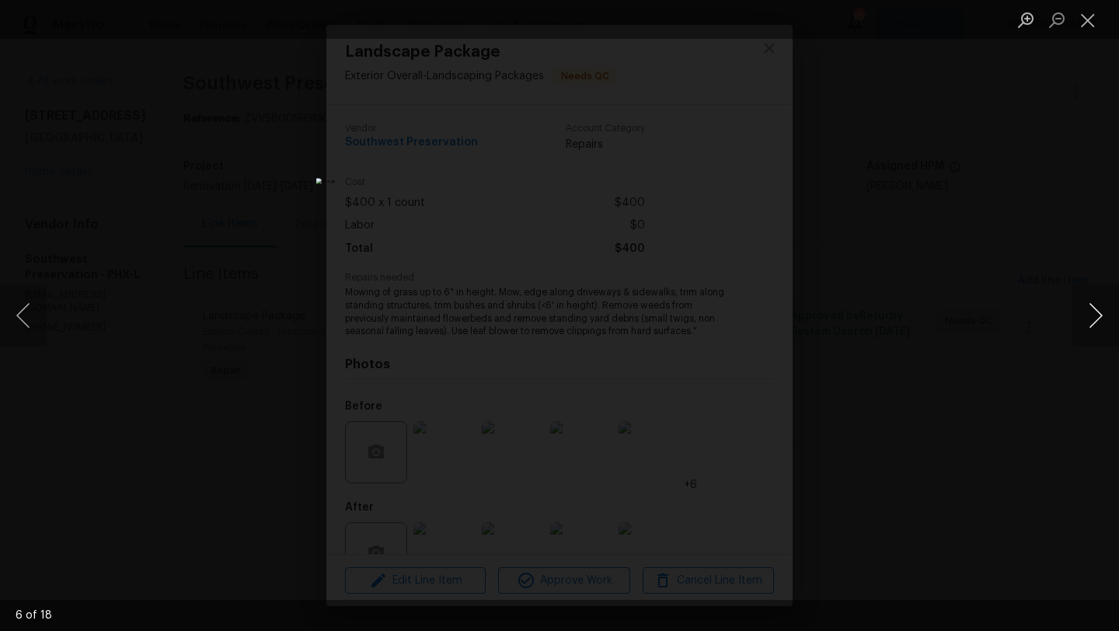
click at [1100, 317] on button "Next image" at bounding box center [1096, 316] width 47 height 62
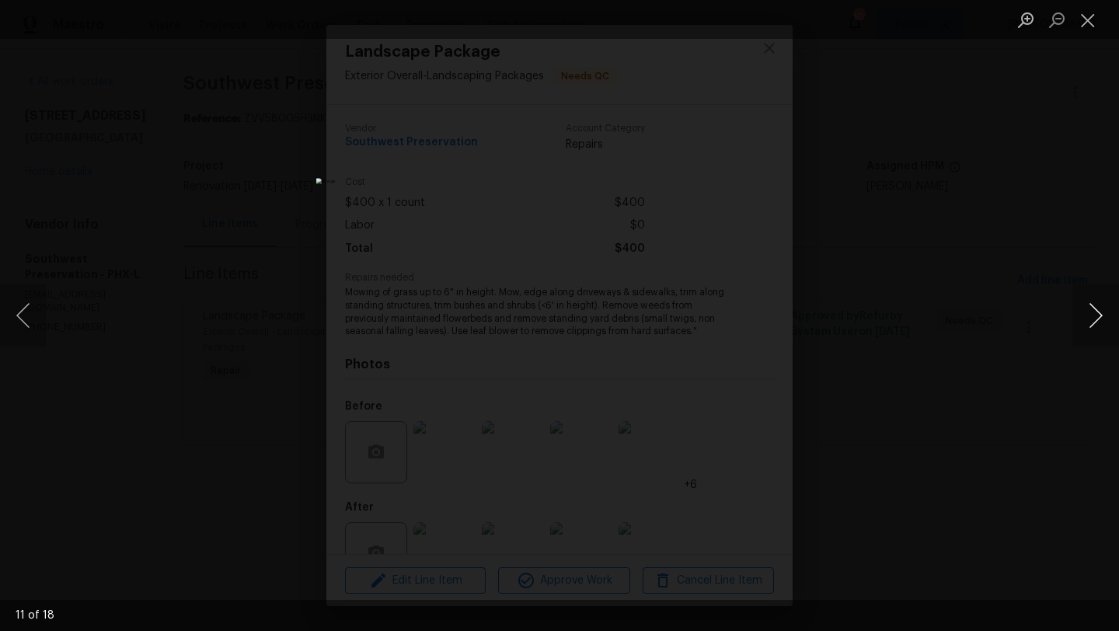
click at [1100, 317] on button "Next image" at bounding box center [1096, 316] width 47 height 62
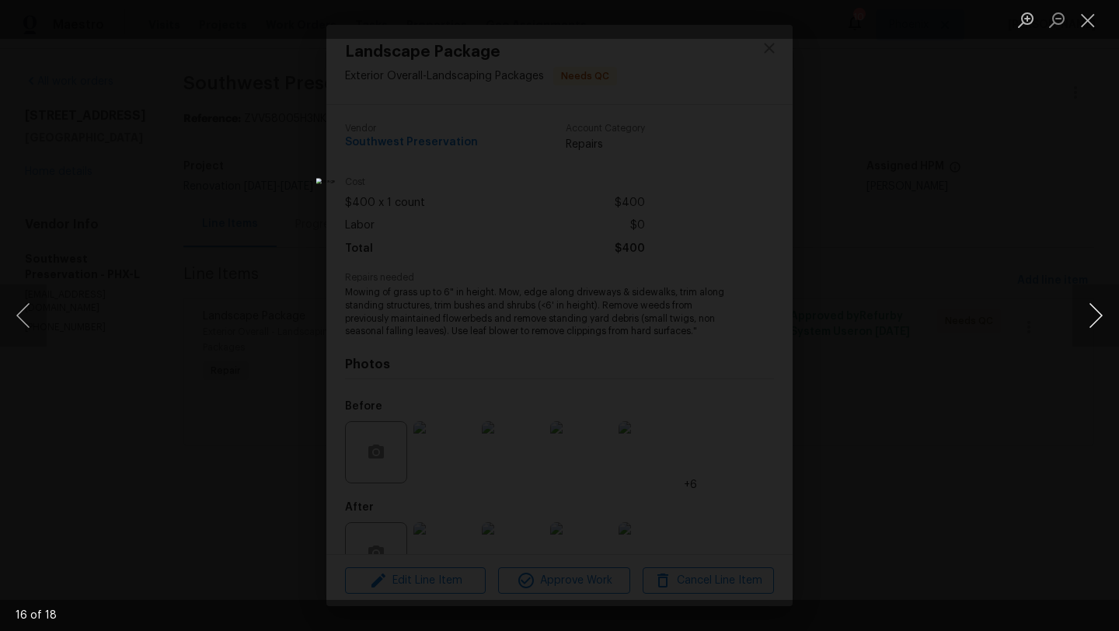
click at [1100, 317] on button "Next image" at bounding box center [1096, 316] width 47 height 62
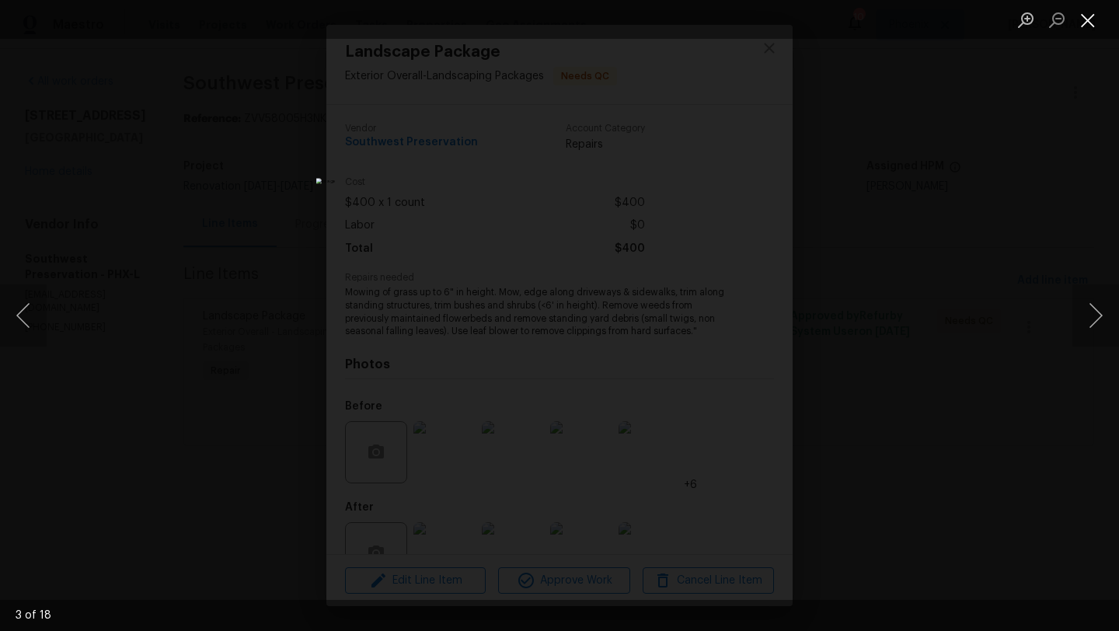
click at [1088, 26] on button "Close lightbox" at bounding box center [1088, 19] width 31 height 27
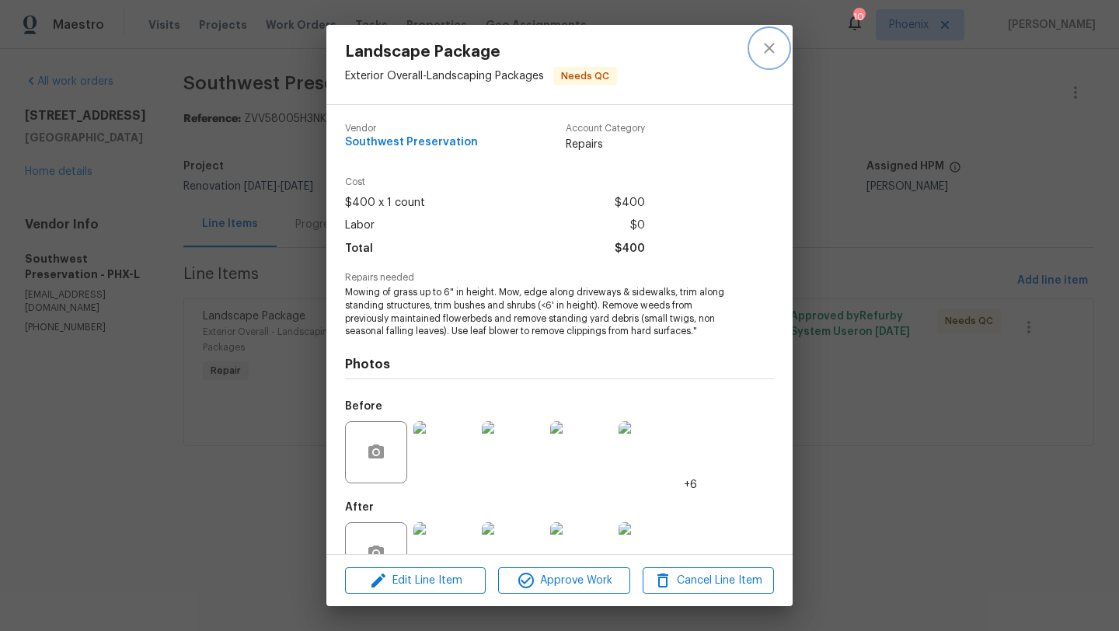
click at [766, 47] on icon "close" at bounding box center [769, 48] width 19 height 19
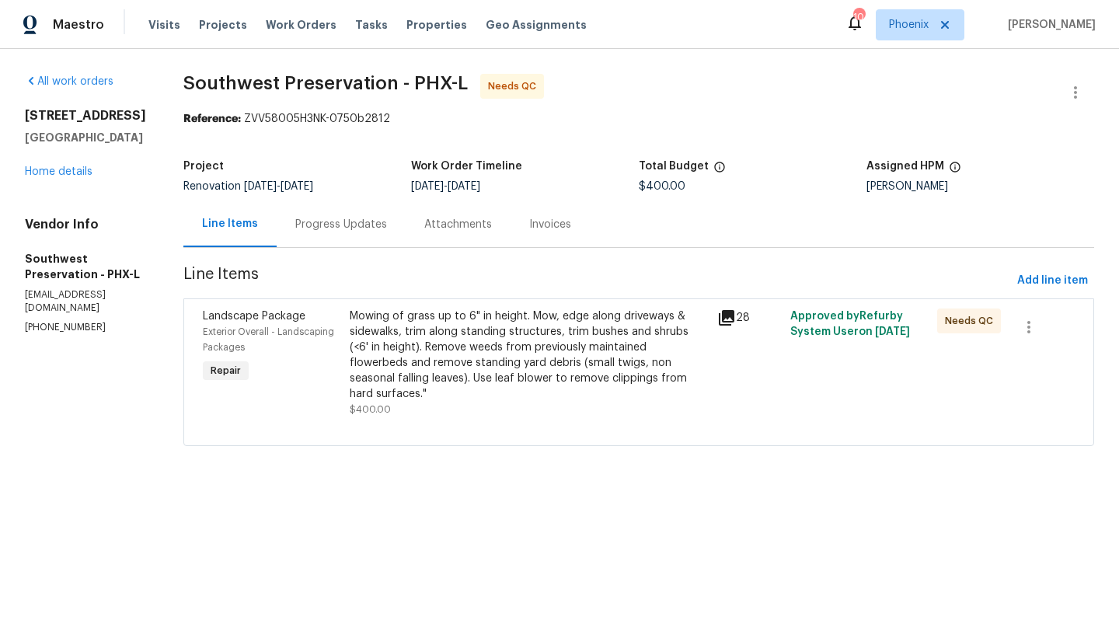
click at [323, 222] on div "Progress Updates" at bounding box center [341, 225] width 92 height 16
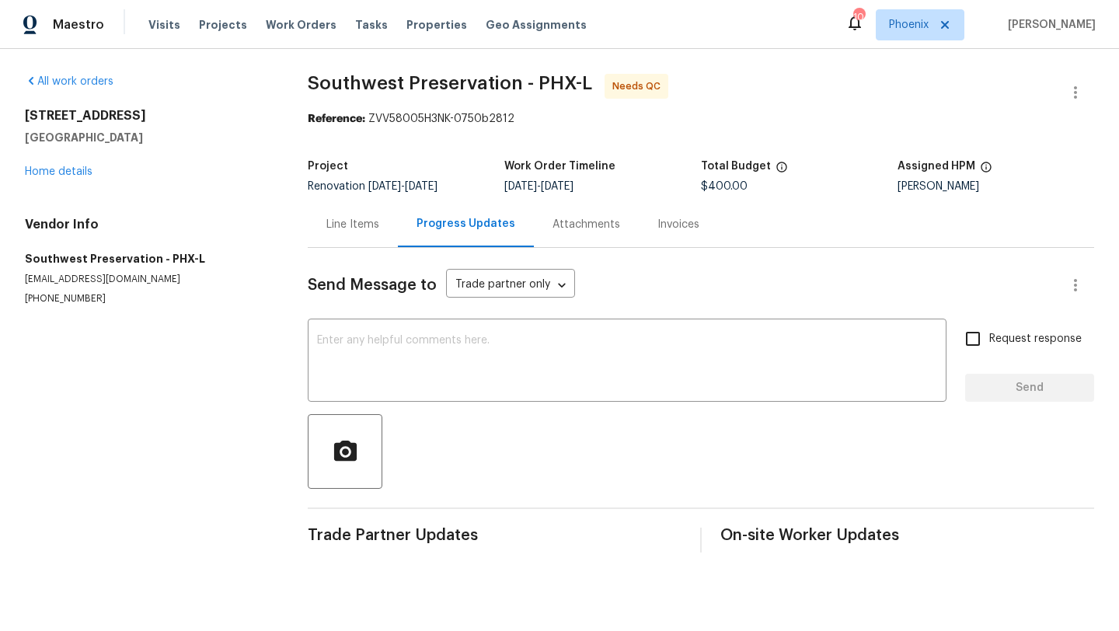
click at [363, 226] on div "Line Items" at bounding box center [353, 225] width 53 height 16
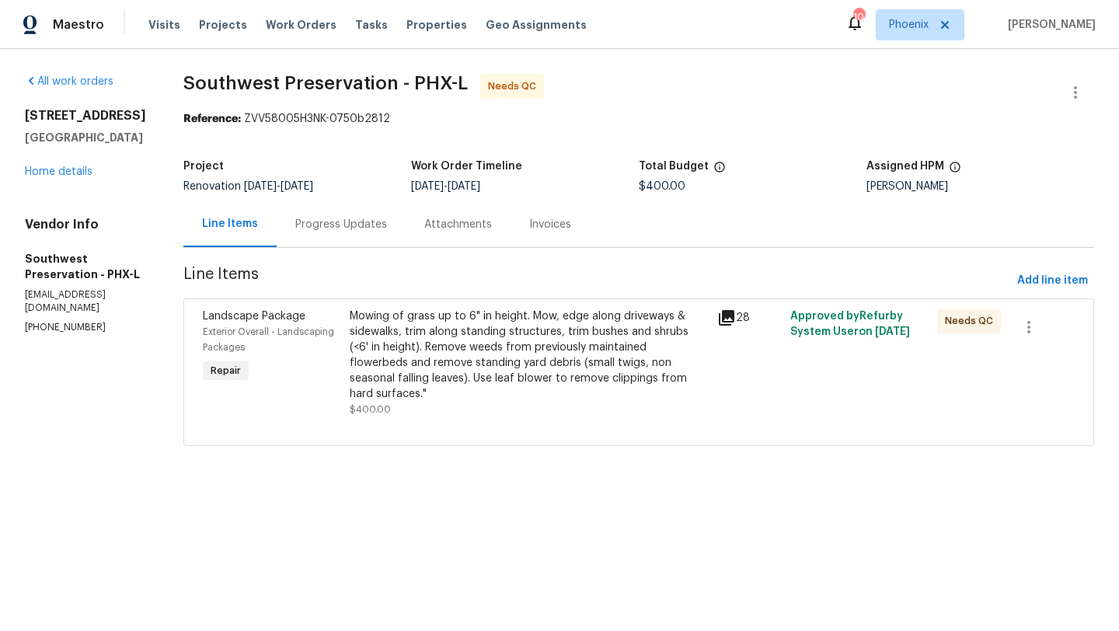
click at [495, 360] on div "Mowing of grass up to 6" in height. Mow, edge along driveways & sidewalks, trim…" at bounding box center [529, 355] width 358 height 93
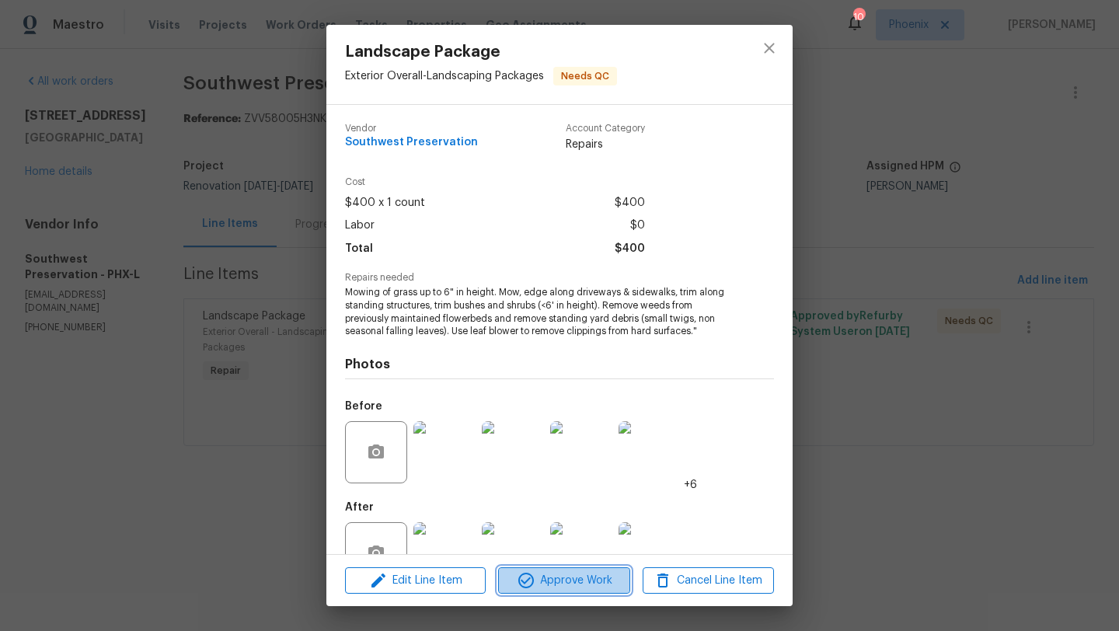
click at [574, 589] on span "Approve Work" at bounding box center [564, 580] width 122 height 19
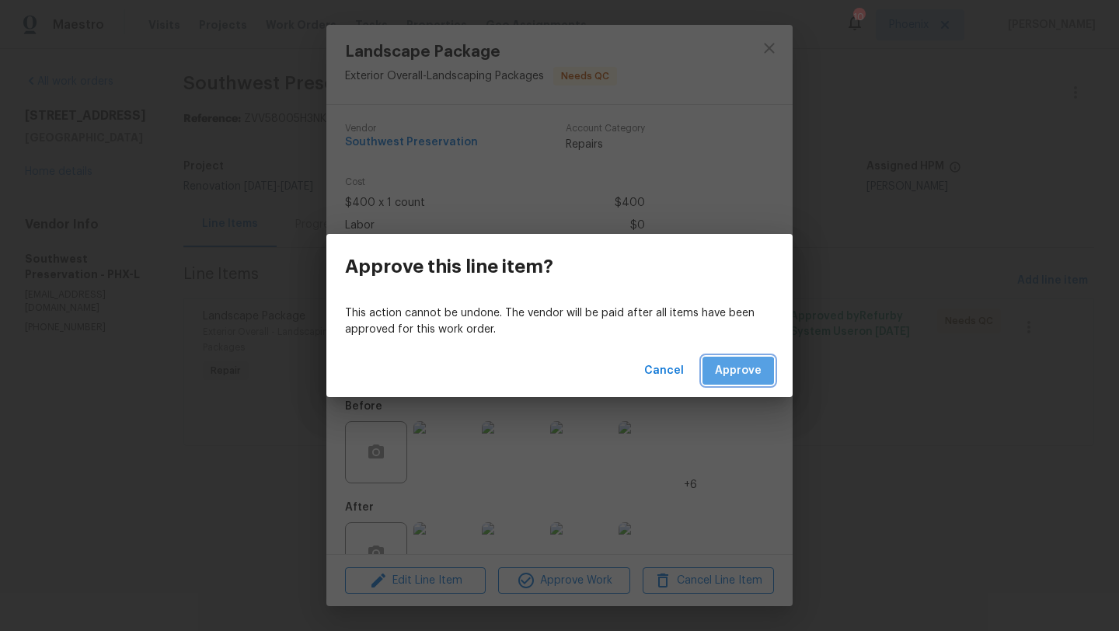
click at [732, 375] on span "Approve" at bounding box center [738, 370] width 47 height 19
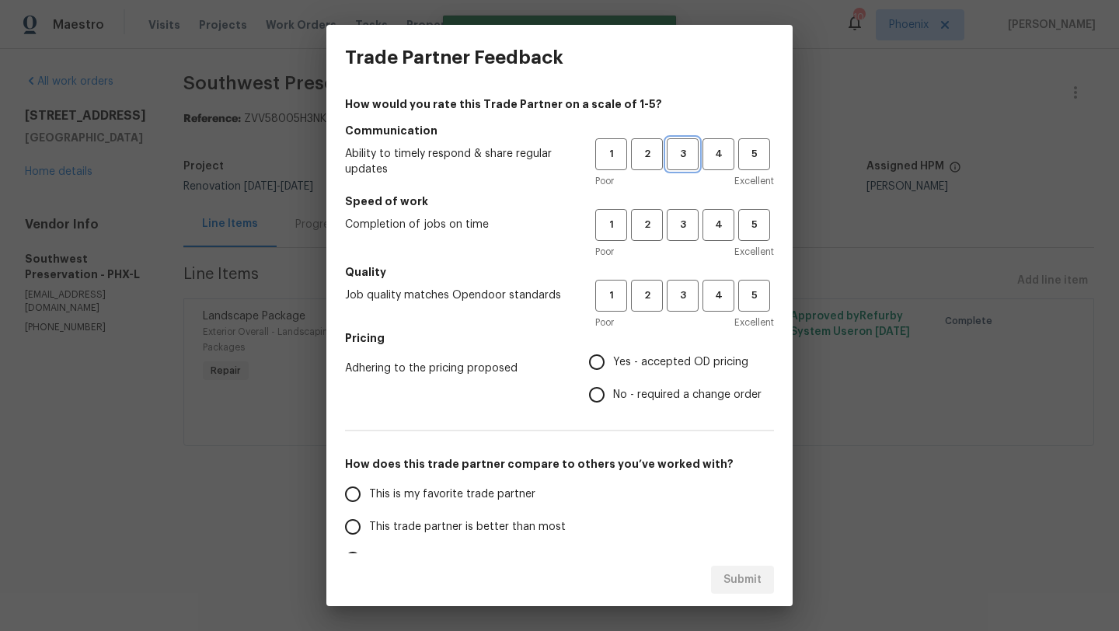
click at [686, 154] on span "3" at bounding box center [683, 154] width 29 height 18
click at [687, 224] on span "3" at bounding box center [683, 225] width 29 height 18
click at [689, 295] on span "3" at bounding box center [683, 296] width 29 height 18
click at [347, 528] on input "This trade partner is better than most" at bounding box center [353, 527] width 33 height 33
radio input "true"
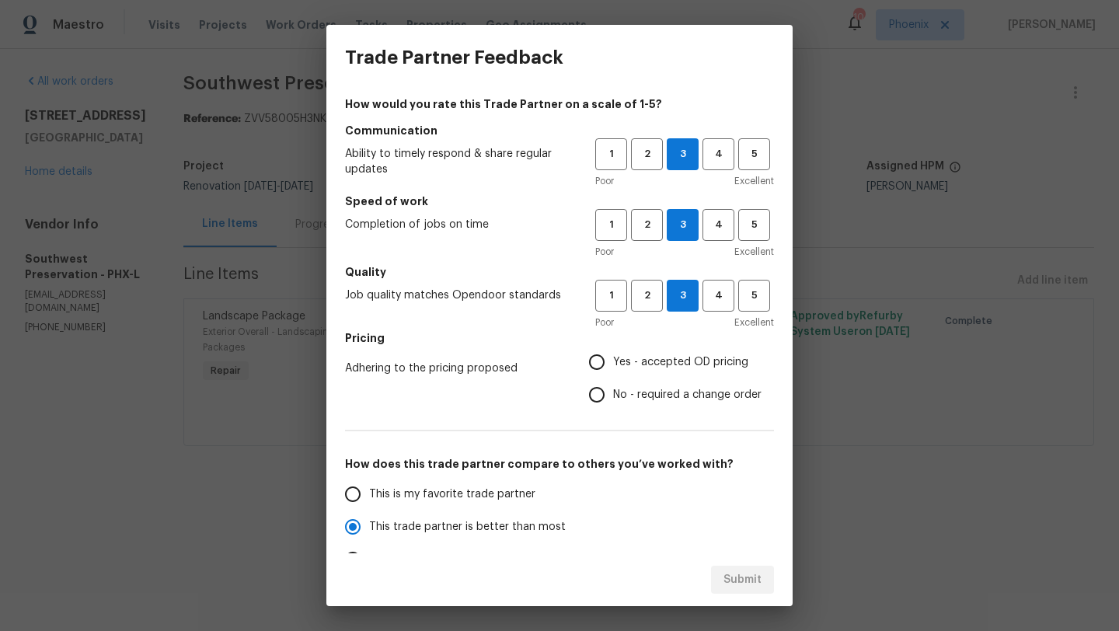
click at [603, 365] on input "Yes - accepted OD pricing" at bounding box center [597, 362] width 33 height 33
click at [730, 571] on span "Submit" at bounding box center [743, 580] width 38 height 19
radio input "false"
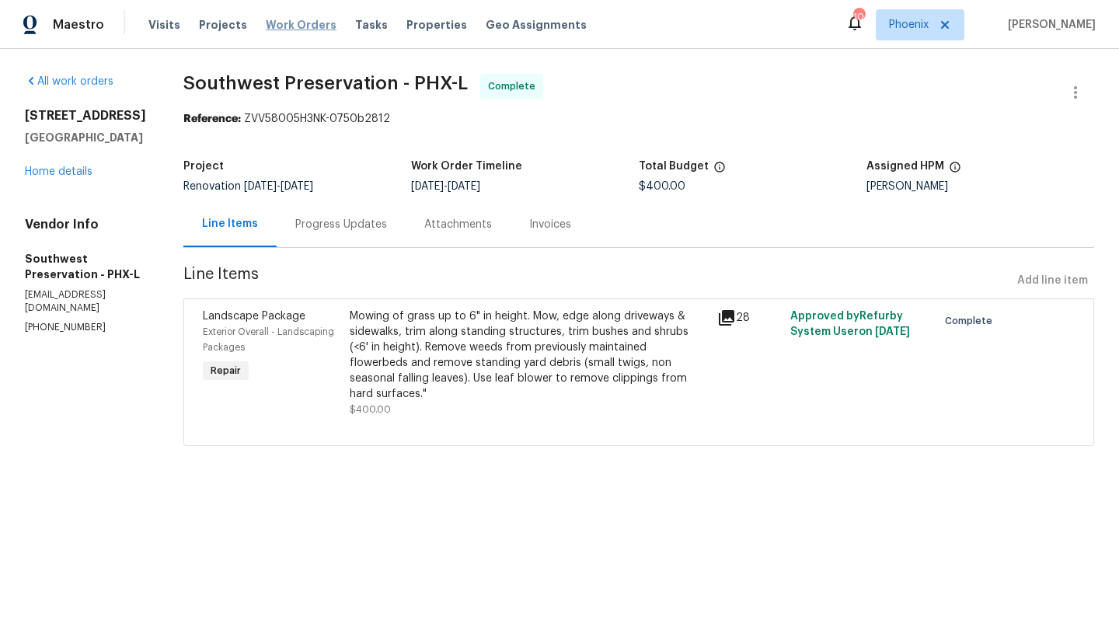
click at [303, 30] on span "Work Orders" at bounding box center [301, 25] width 71 height 16
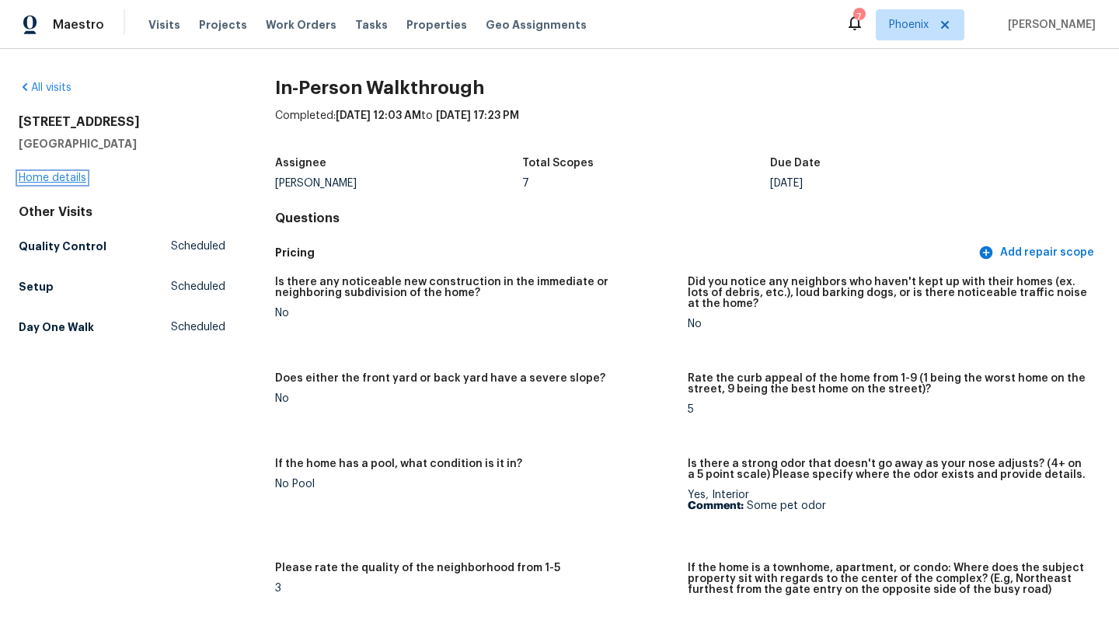
click at [73, 175] on link "Home details" at bounding box center [53, 178] width 68 height 11
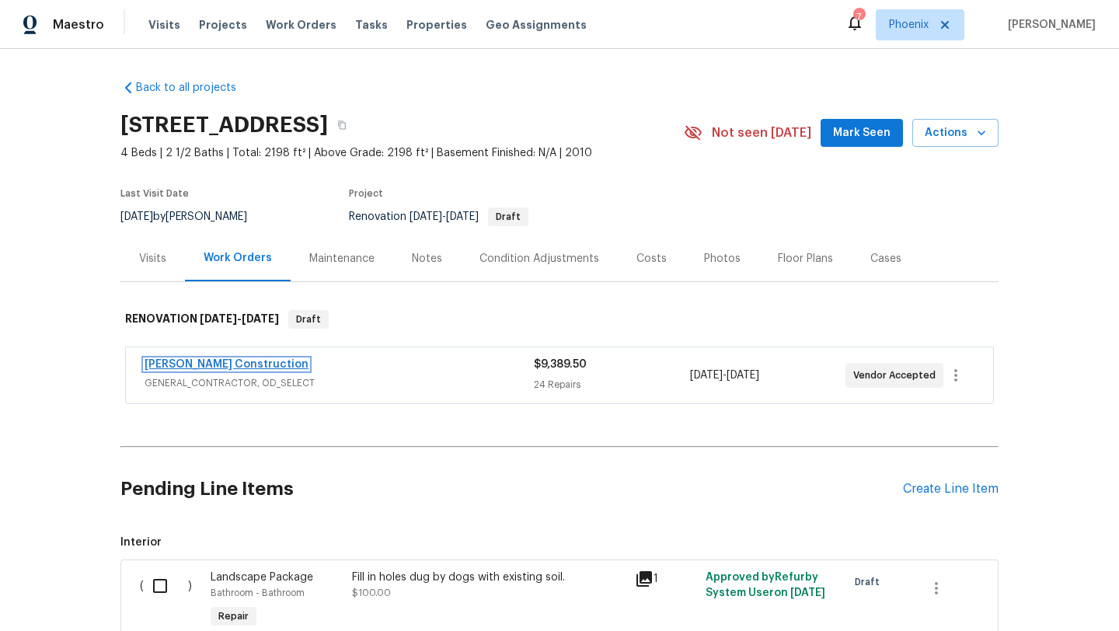
click at [235, 359] on link "[PERSON_NAME] Construction" at bounding box center [227, 364] width 164 height 11
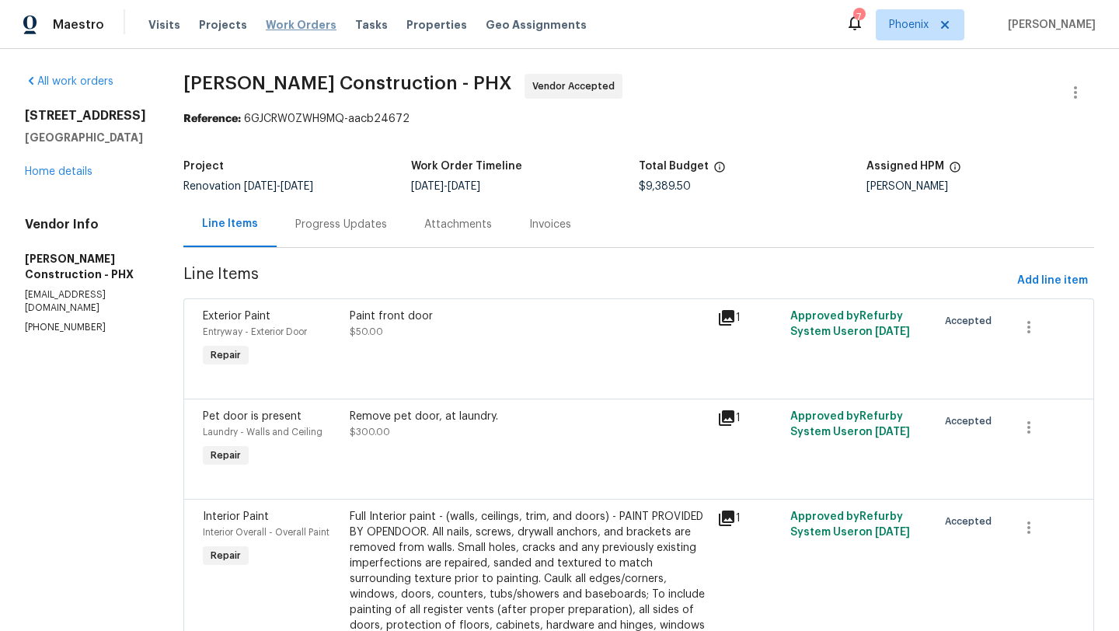
click at [295, 24] on span "Work Orders" at bounding box center [301, 25] width 71 height 16
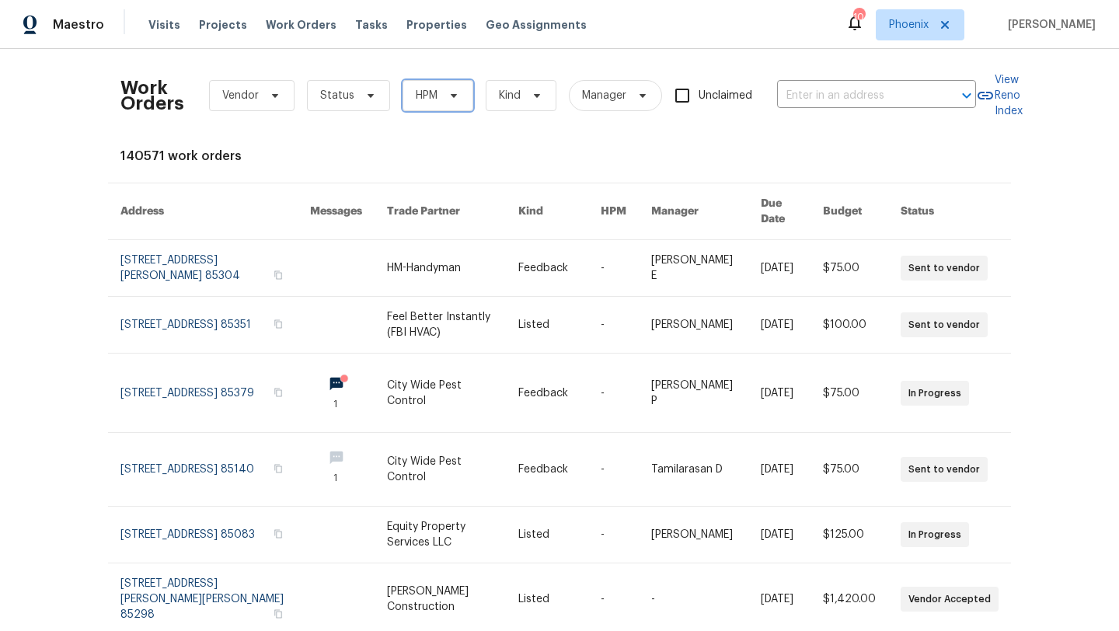
click at [417, 88] on span "HPM" at bounding box center [427, 96] width 22 height 16
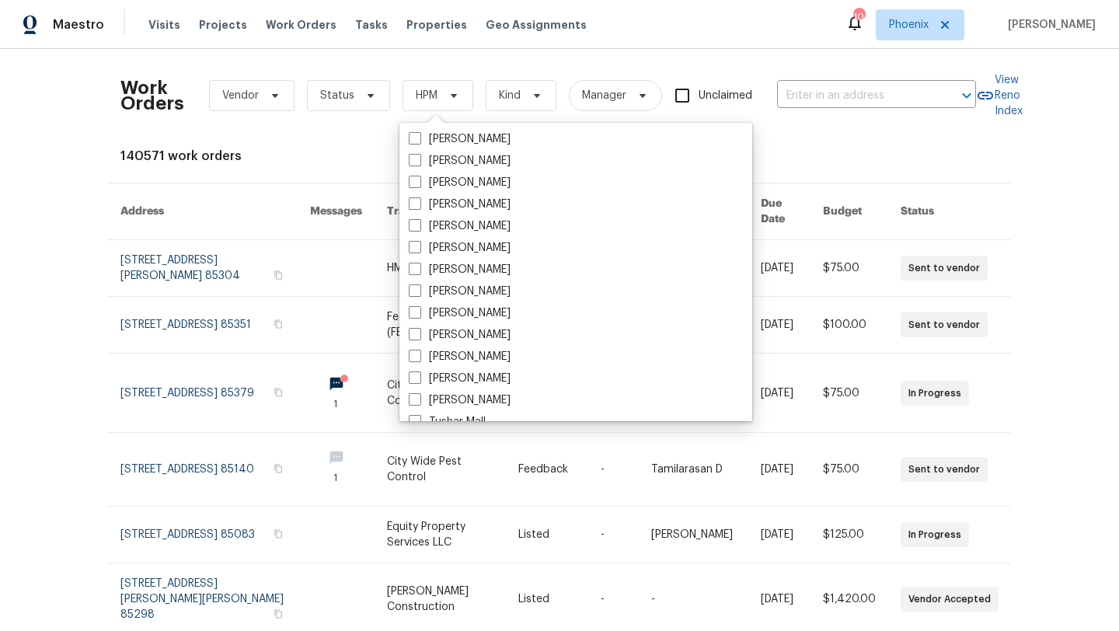
scroll to position [933, 0]
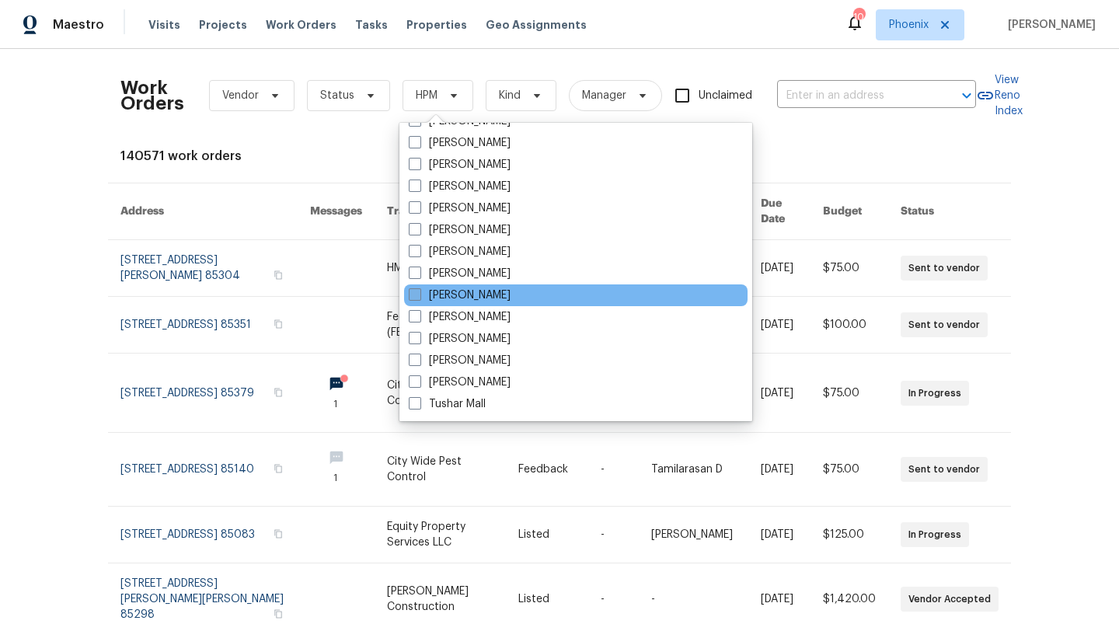
click at [417, 291] on span at bounding box center [415, 294] width 12 height 12
click at [417, 291] on input "[PERSON_NAME]" at bounding box center [414, 293] width 10 height 10
checkbox input "true"
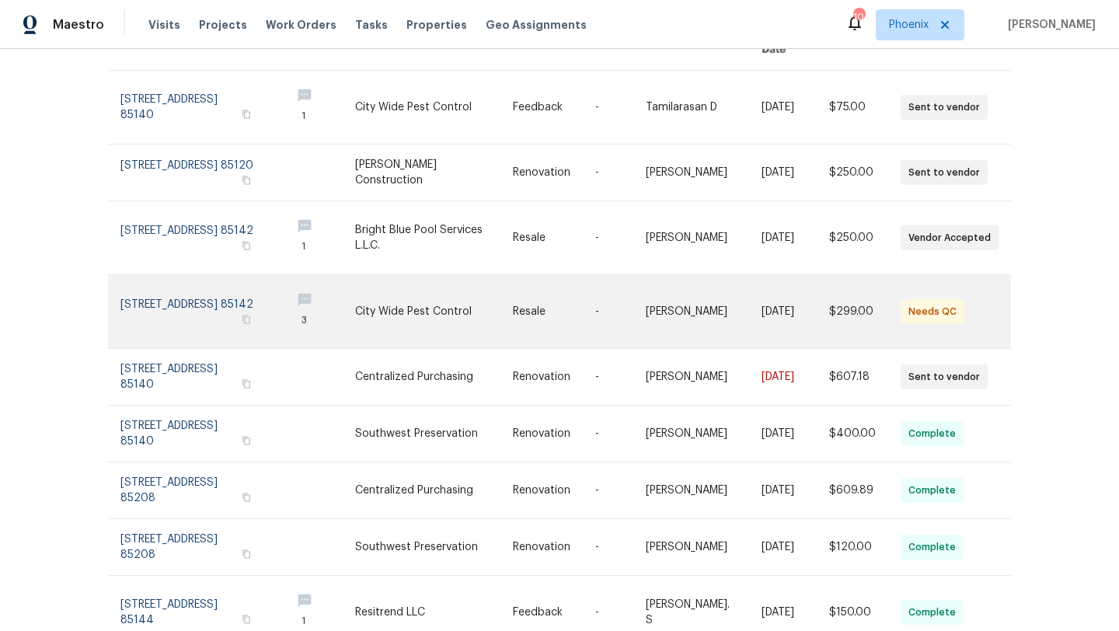
scroll to position [217, 0]
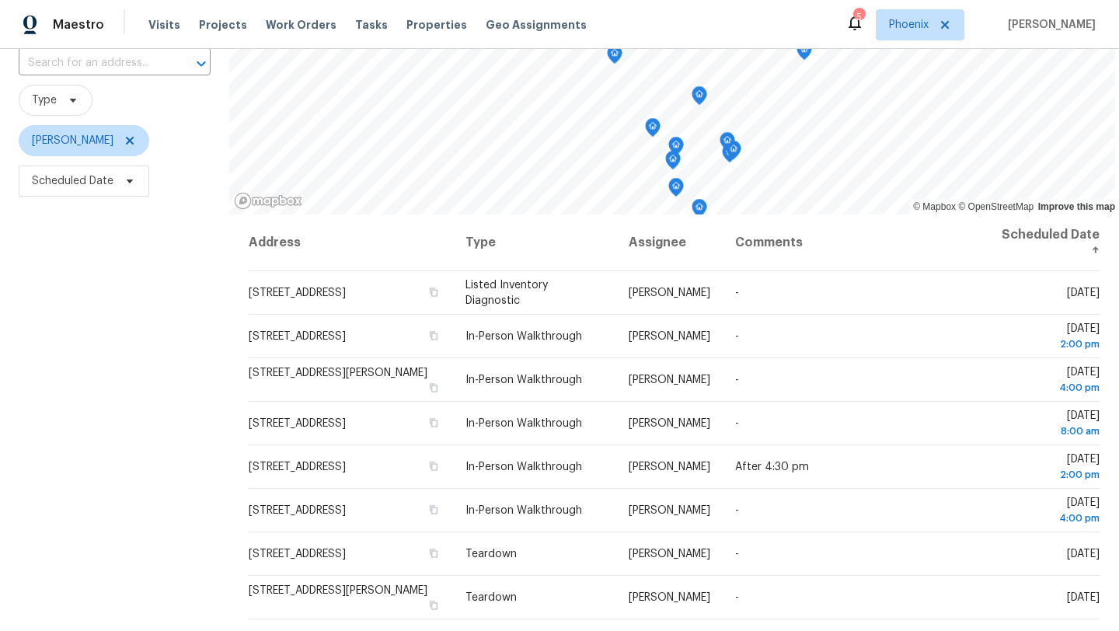
scroll to position [202, 0]
